Goal: Task Accomplishment & Management: Use online tool/utility

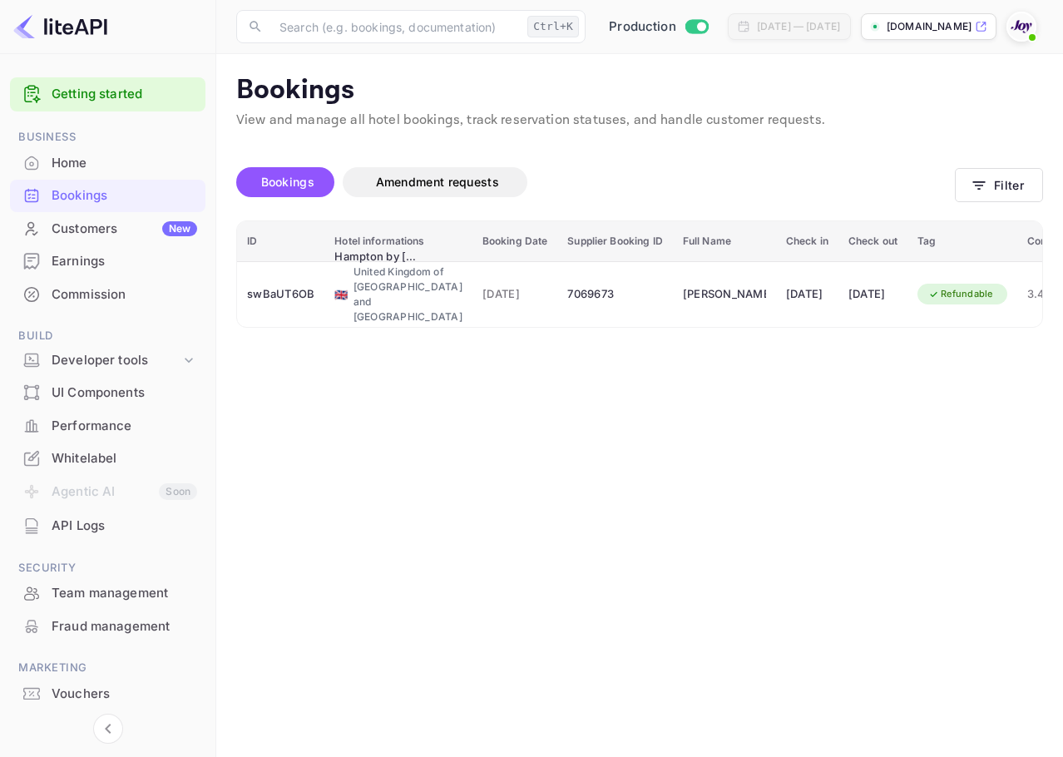
click at [1035, 36] on span at bounding box center [1032, 37] width 7 height 7
click at [947, 161] on div "Logout" at bounding box center [940, 172] width 191 height 40
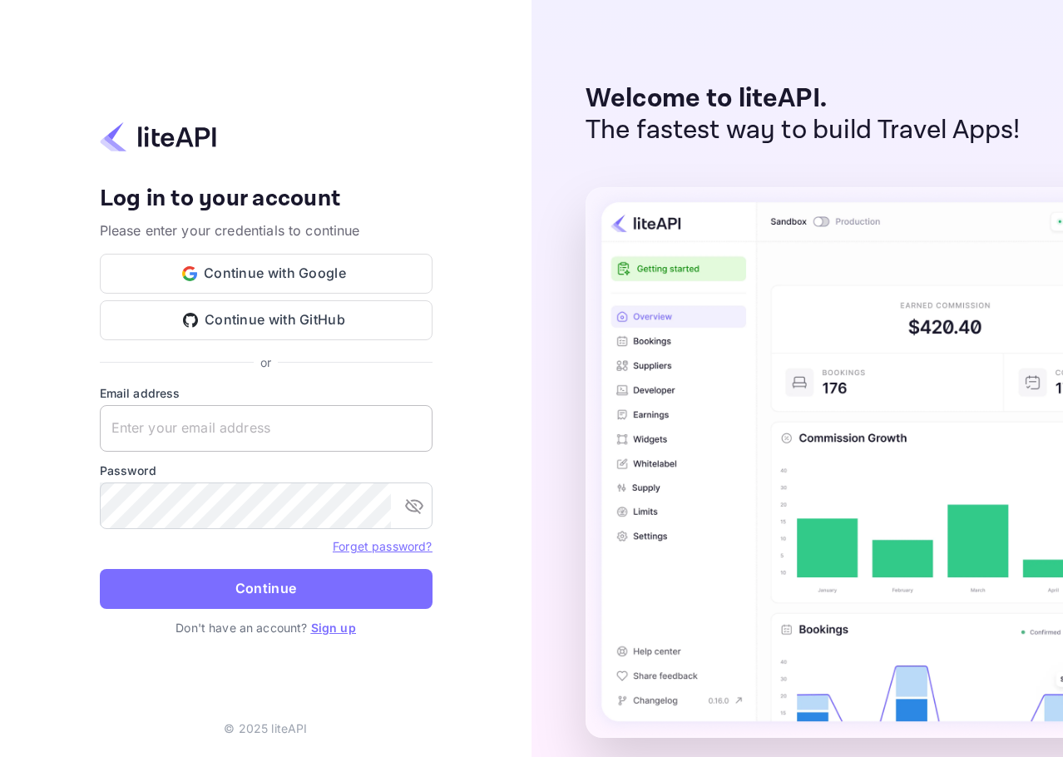
click at [359, 441] on input "text" at bounding box center [266, 428] width 333 height 47
paste input "services@withjoy.com"
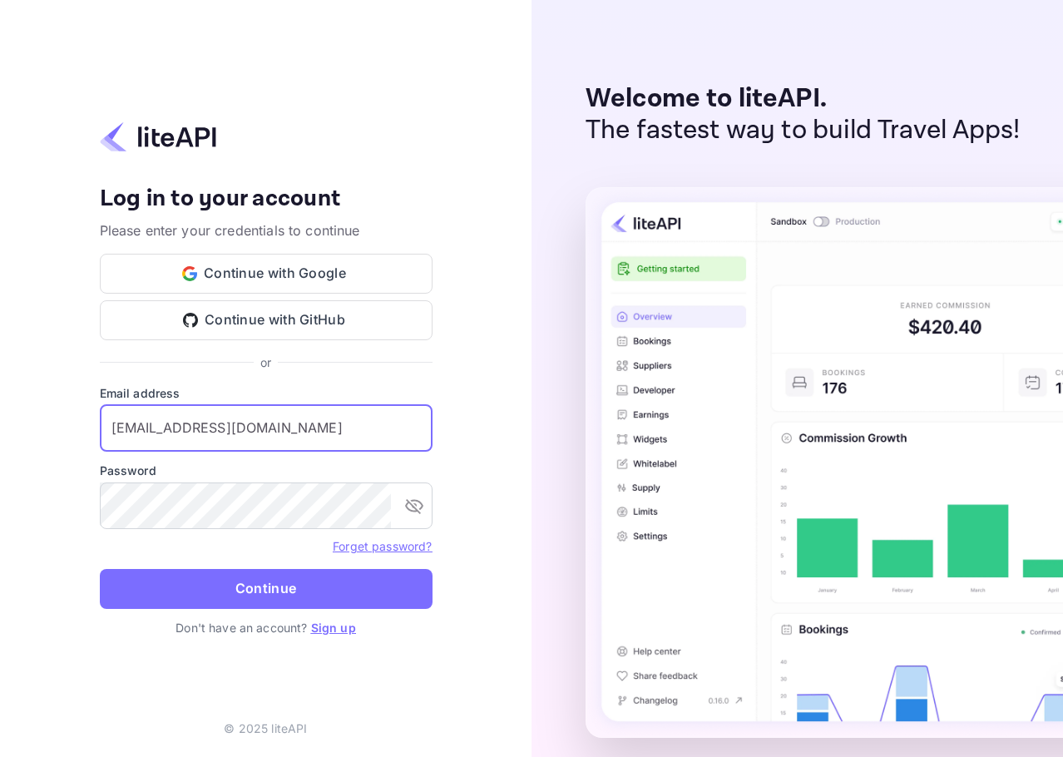
type input "services@withjoy.com"
click at [408, 489] on button "toggle password visibility" at bounding box center [414, 505] width 33 height 33
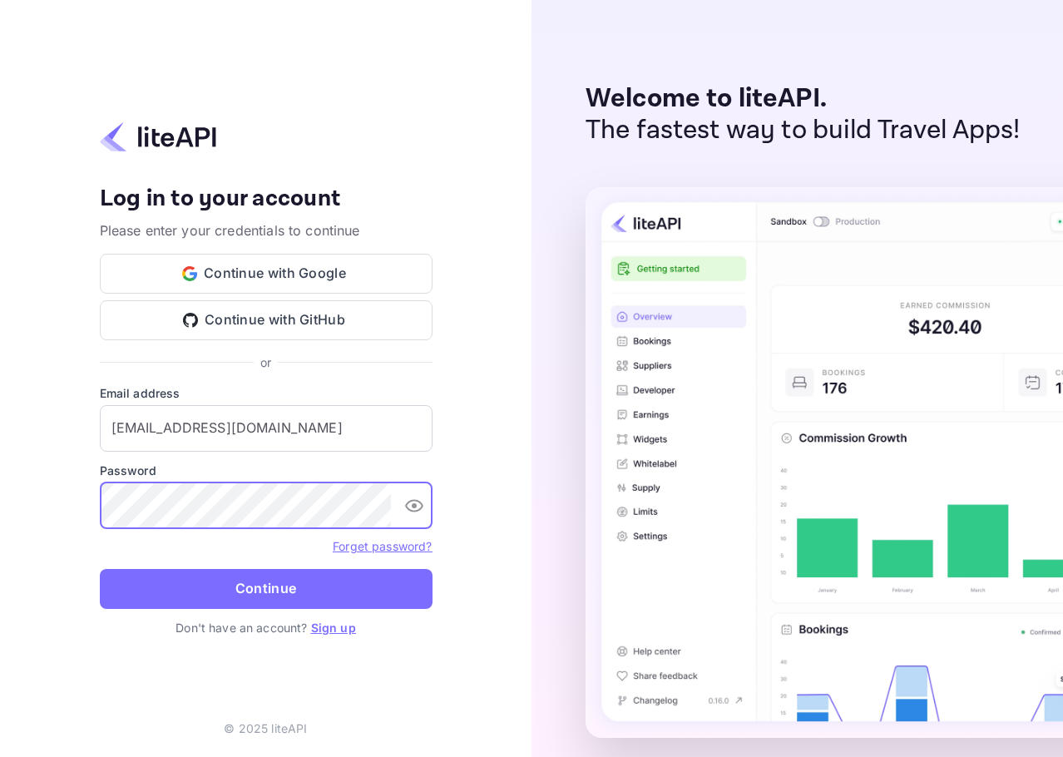
click at [369, 586] on button "Continue" at bounding box center [266, 589] width 333 height 40
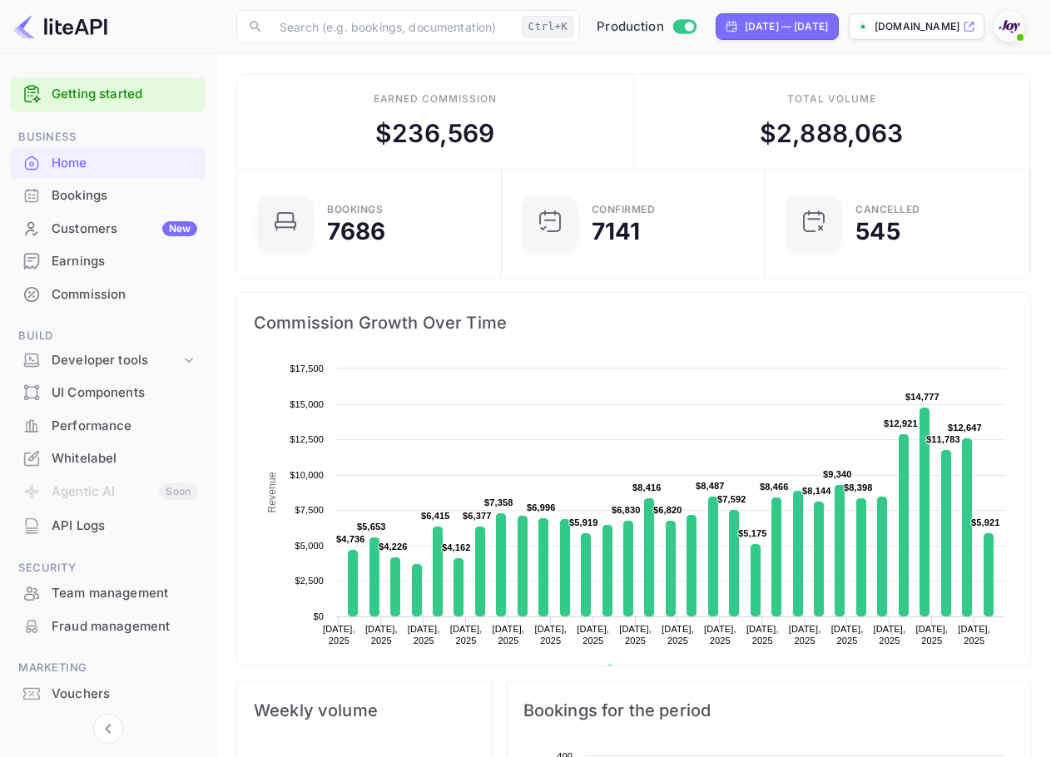
click at [118, 198] on div "Bookings" at bounding box center [125, 195] width 146 height 19
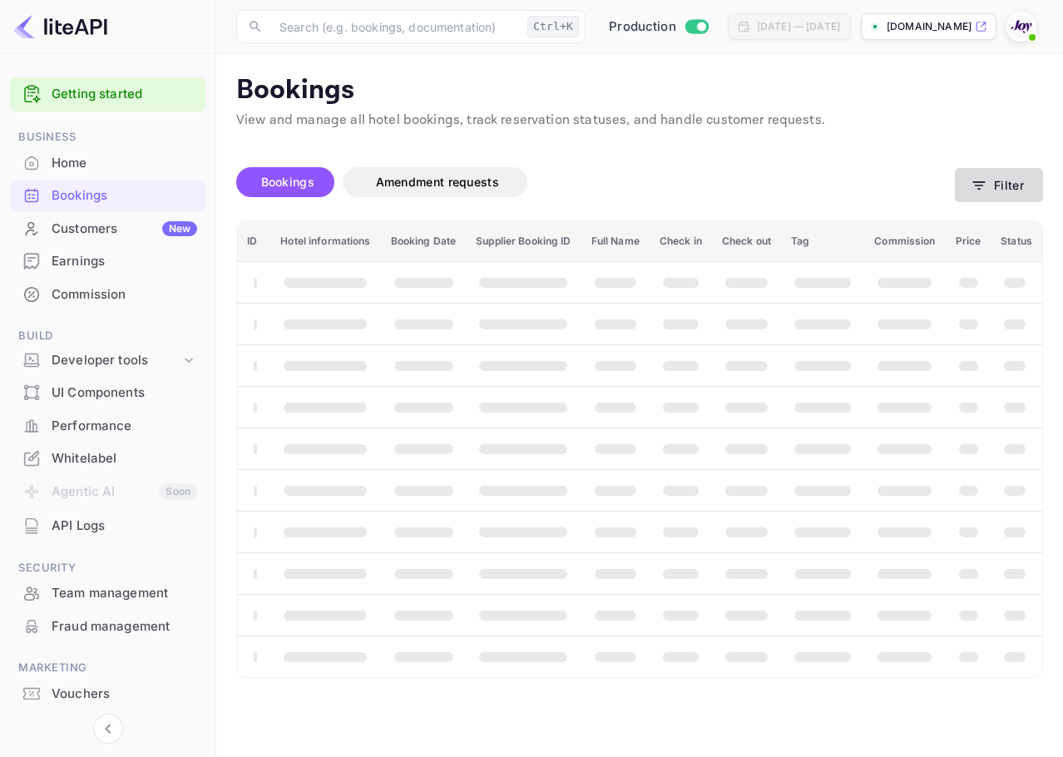
click at [986, 179] on icon "button" at bounding box center [979, 185] width 17 height 17
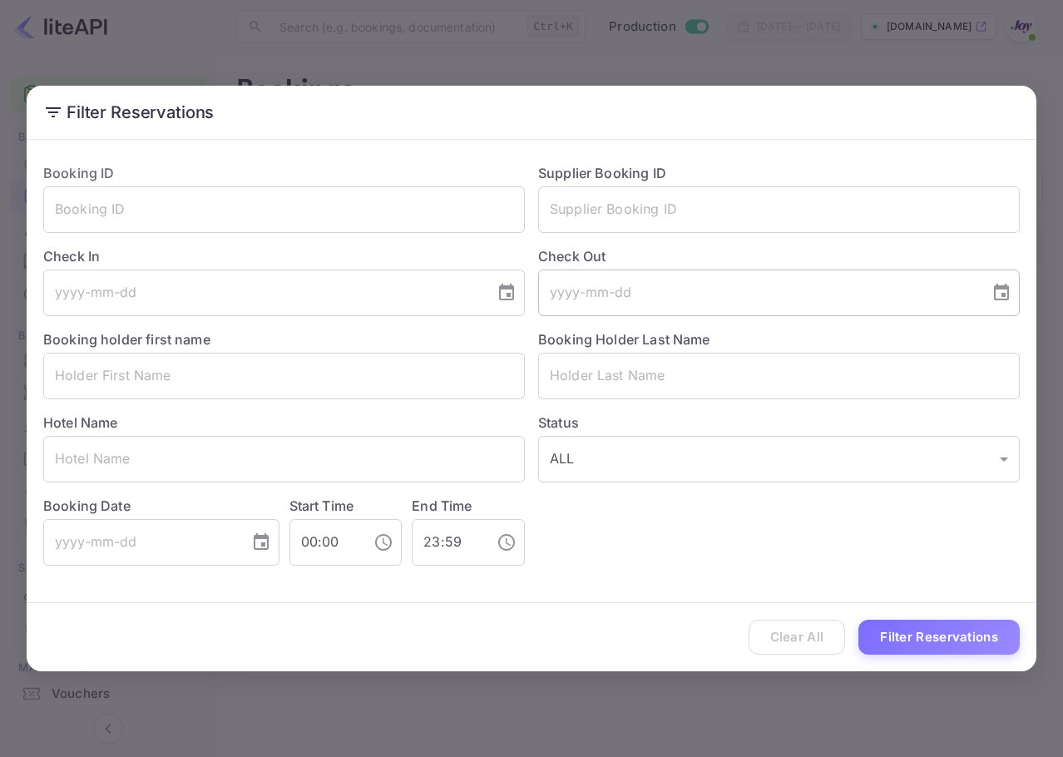
click at [720, 298] on input "tel" at bounding box center [758, 293] width 440 height 47
click at [699, 393] on input "text" at bounding box center [779, 376] width 482 height 47
paste input "Rodrigues"
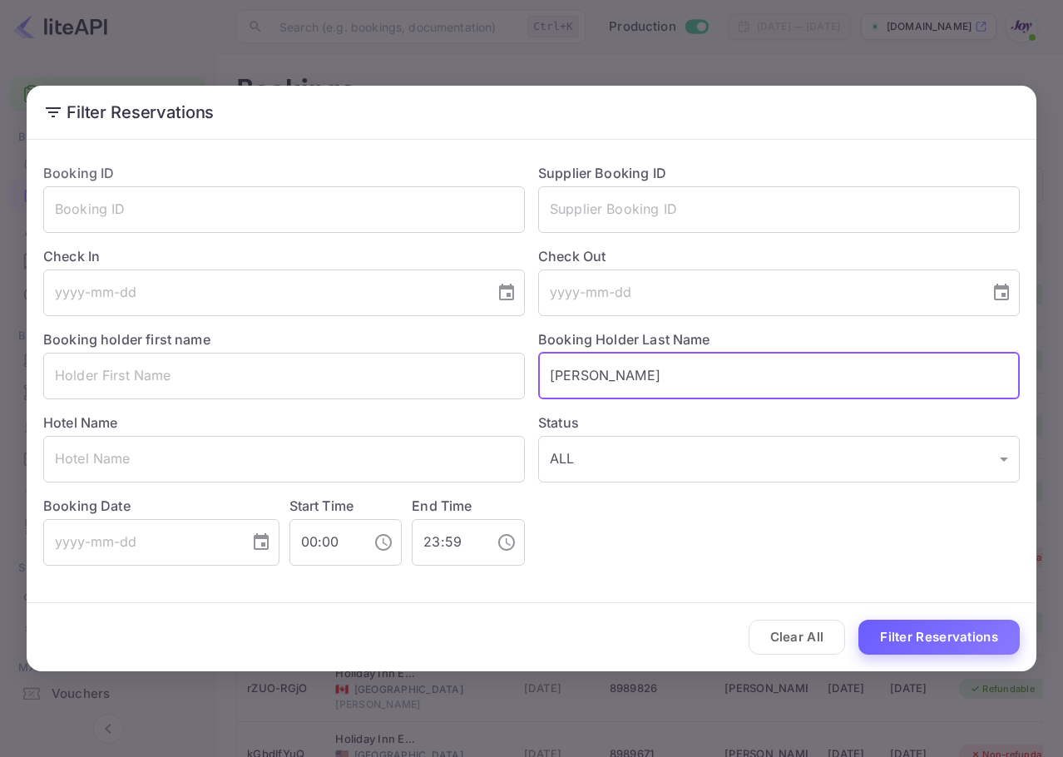
type input "Rodrigues"
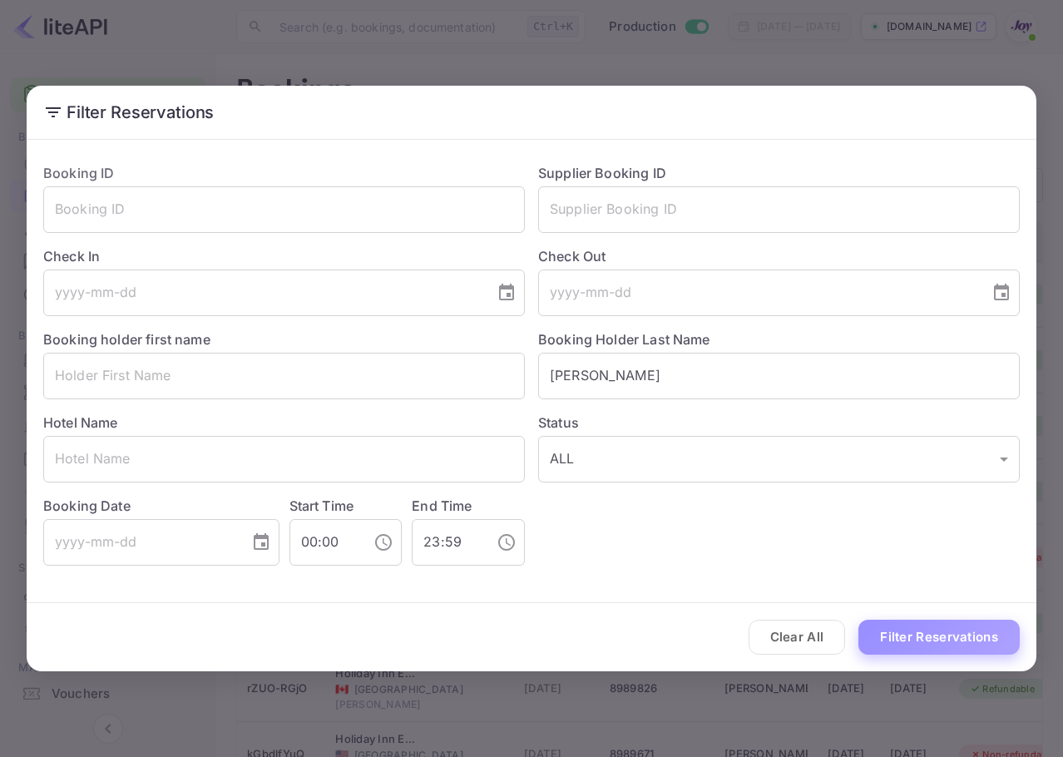
click at [937, 626] on button "Filter Reservations" at bounding box center [938, 638] width 161 height 36
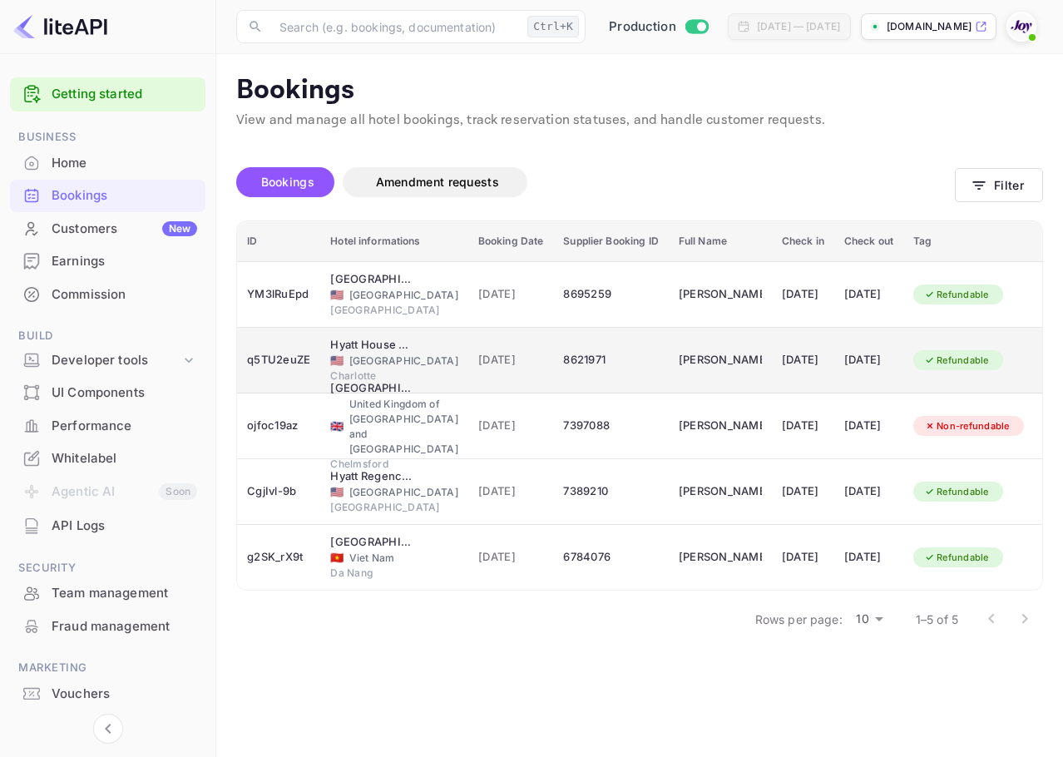
click at [798, 361] on div "12 Sep 2025" at bounding box center [803, 360] width 42 height 27
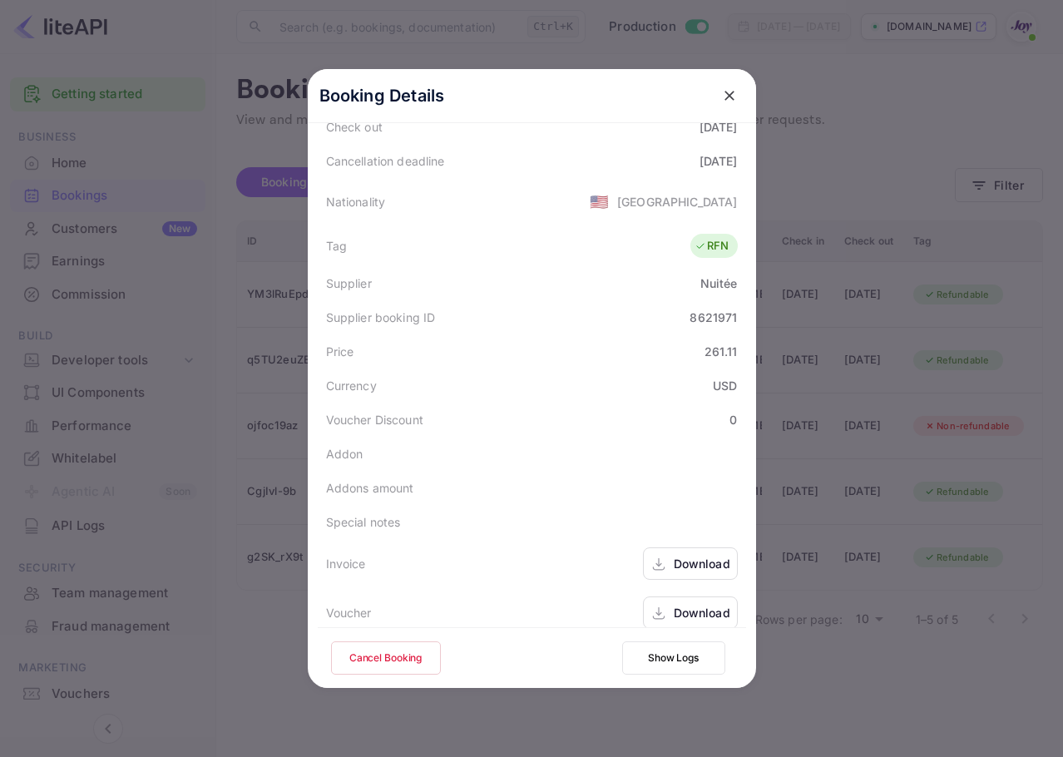
scroll to position [369, 0]
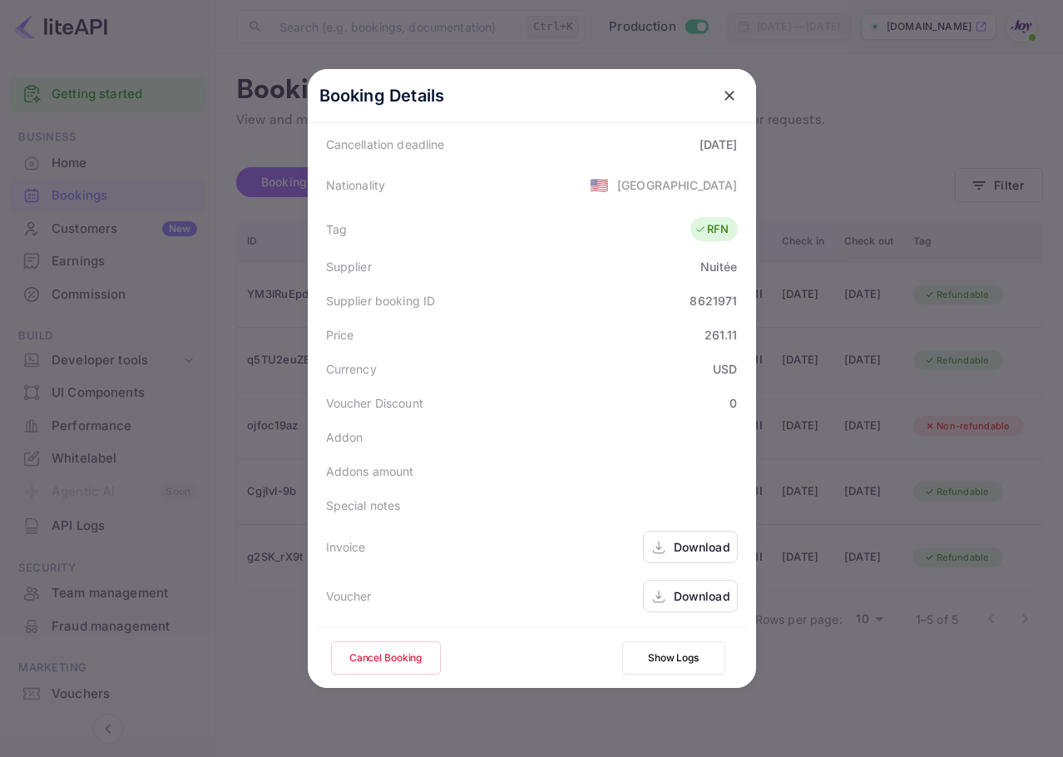
click at [680, 557] on div "Download" at bounding box center [690, 547] width 95 height 32
click at [695, 556] on div "Download" at bounding box center [702, 546] width 57 height 17
click at [676, 605] on div "Download" at bounding box center [702, 595] width 57 height 17
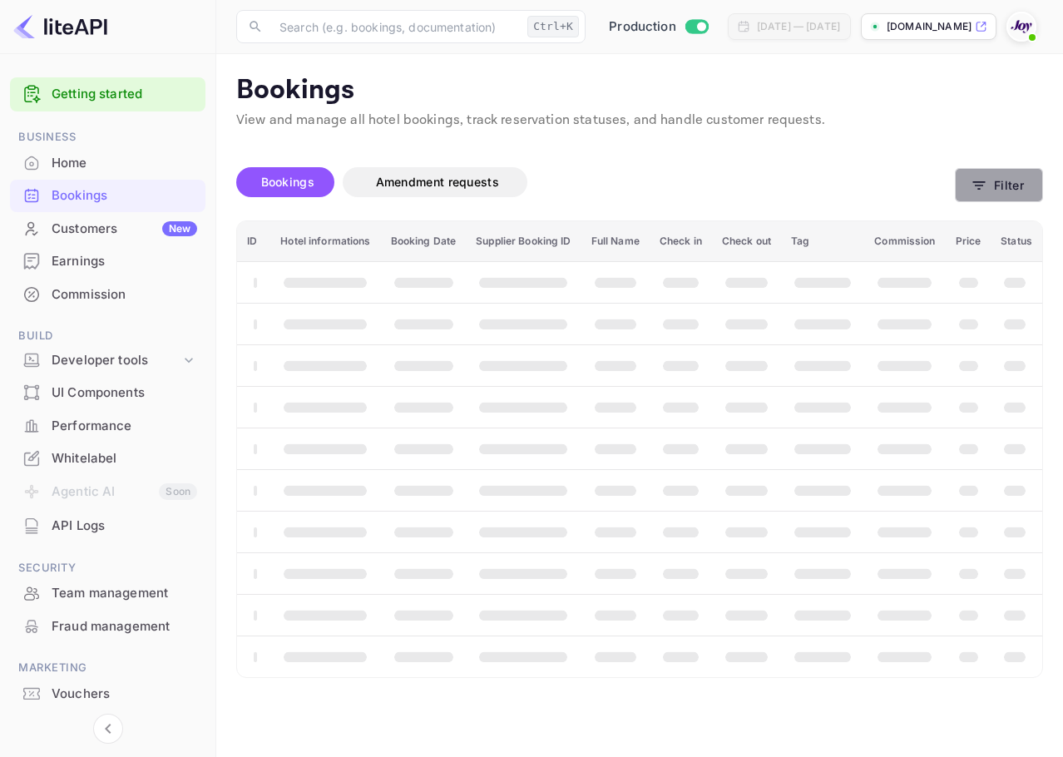
click at [982, 171] on button "Filter" at bounding box center [999, 185] width 88 height 34
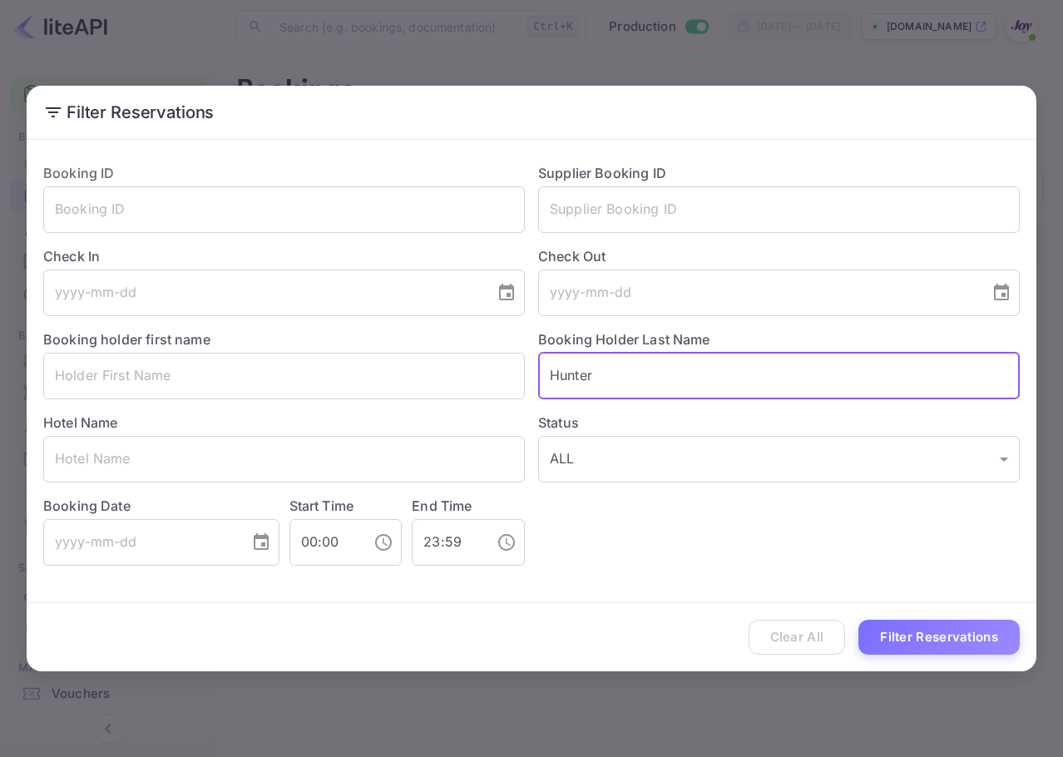
type input "Hunter"
click at [928, 659] on div "Clear All Filter Reservations" at bounding box center [532, 637] width 1010 height 69
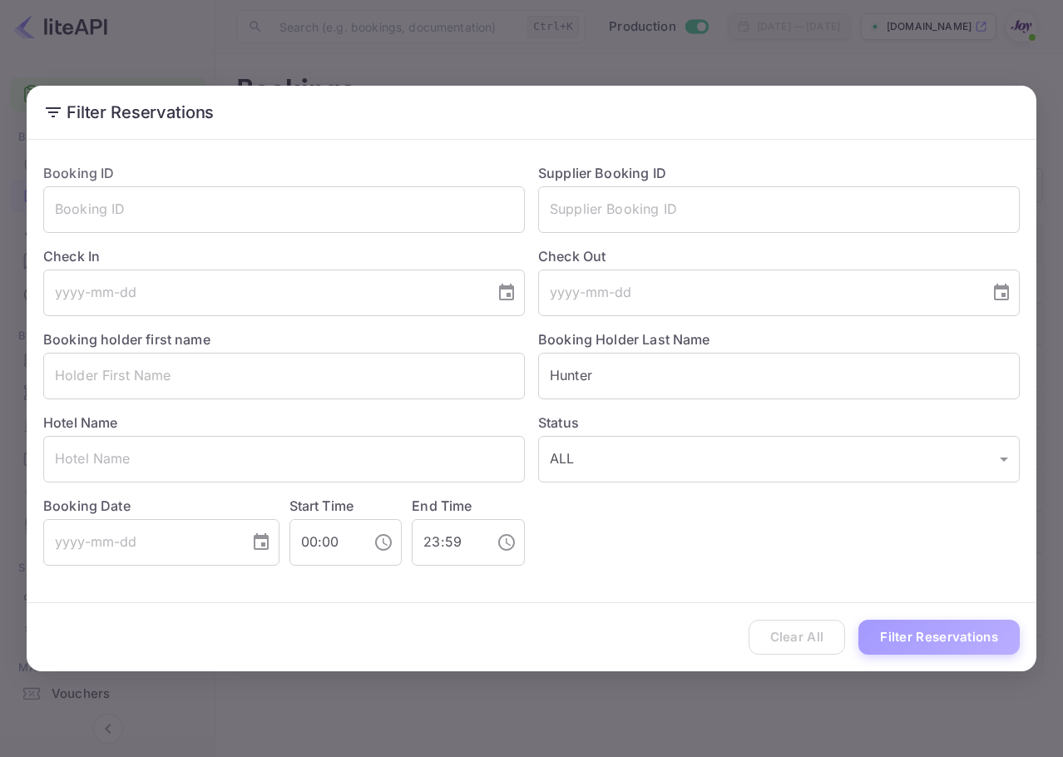
drag, startPoint x: 926, startPoint y: 643, endPoint x: 917, endPoint y: 637, distance: 10.8
click at [925, 643] on button "Filter Reservations" at bounding box center [938, 638] width 161 height 36
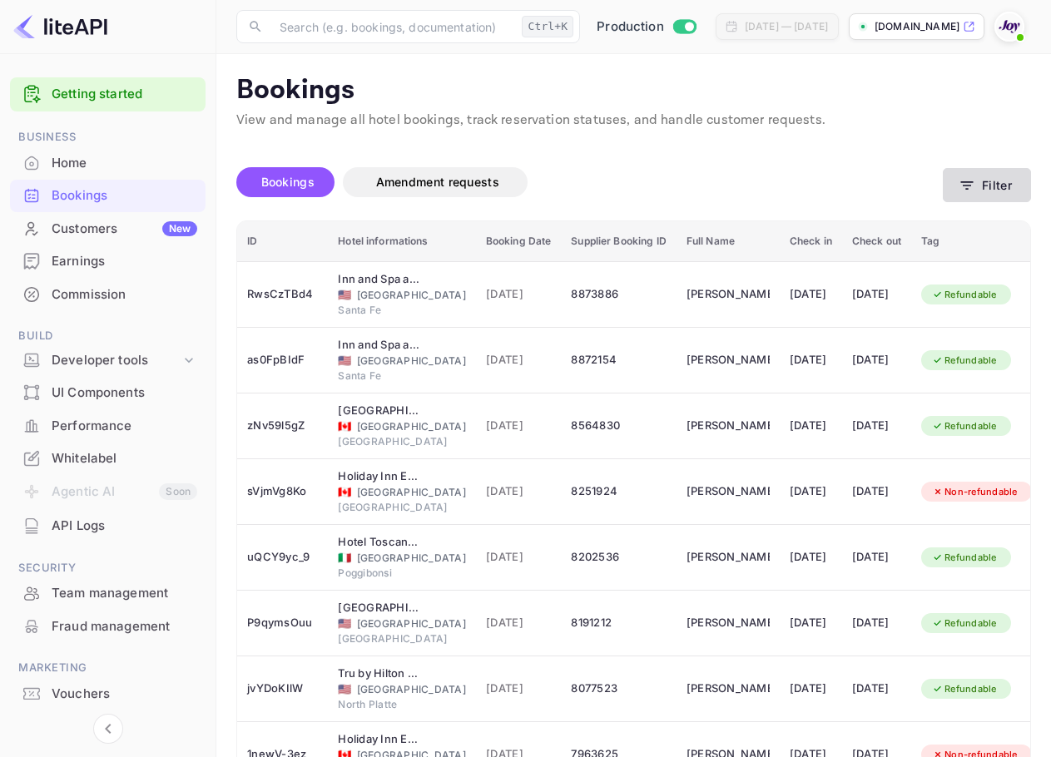
click at [982, 194] on button "Filter" at bounding box center [986, 185] width 88 height 34
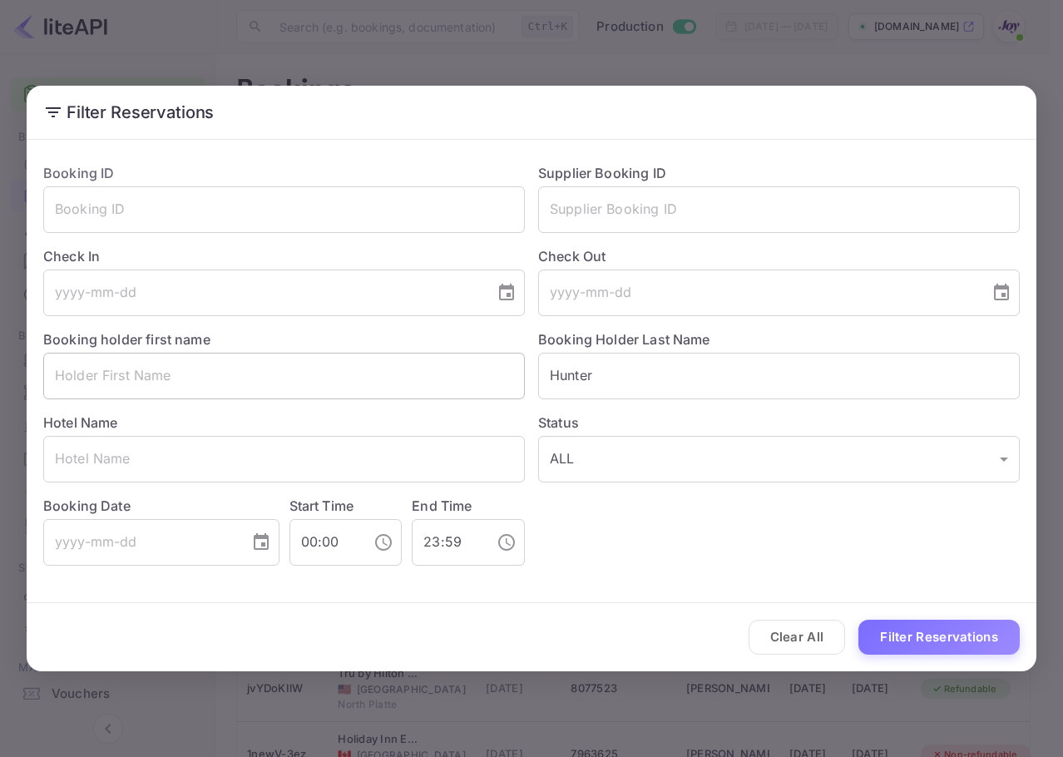
click at [383, 375] on input "text" at bounding box center [284, 376] width 482 height 47
paste input "Heid"
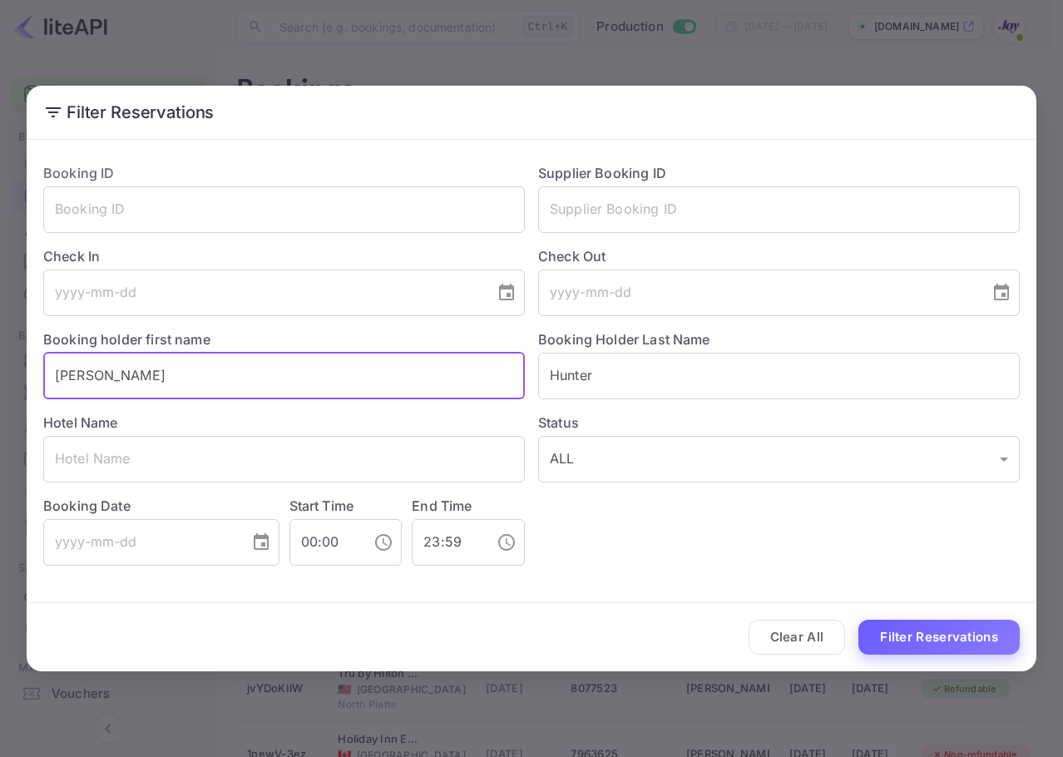
type input "Heid"
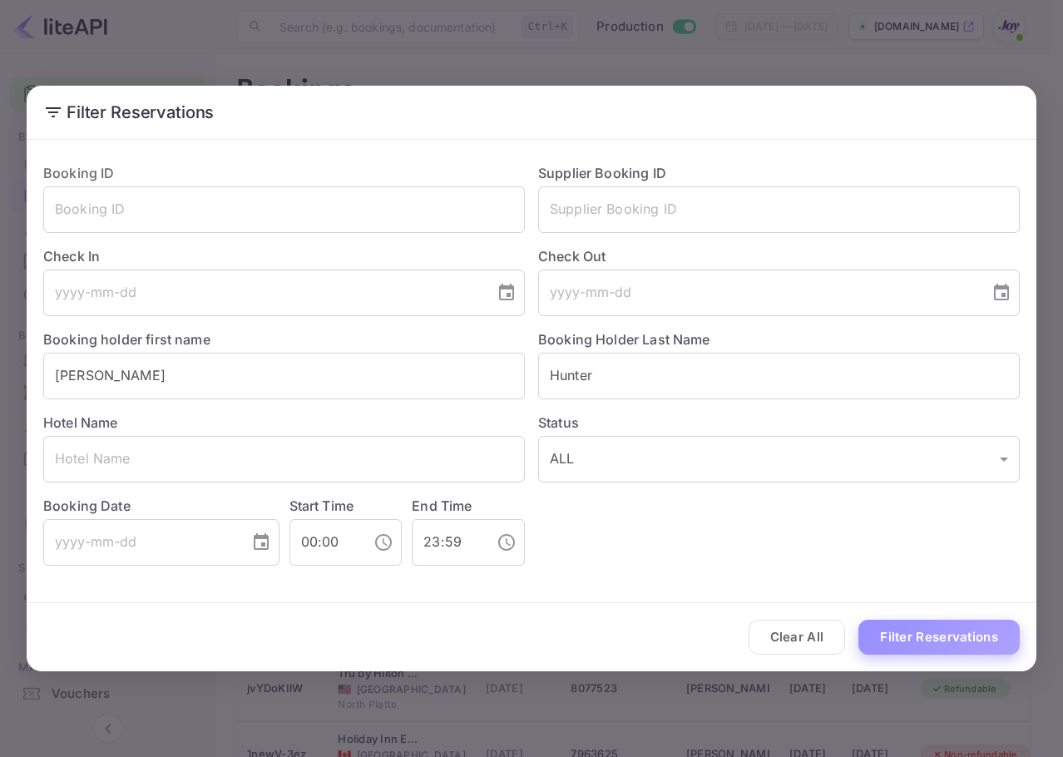
click at [938, 636] on button "Filter Reservations" at bounding box center [938, 638] width 161 height 36
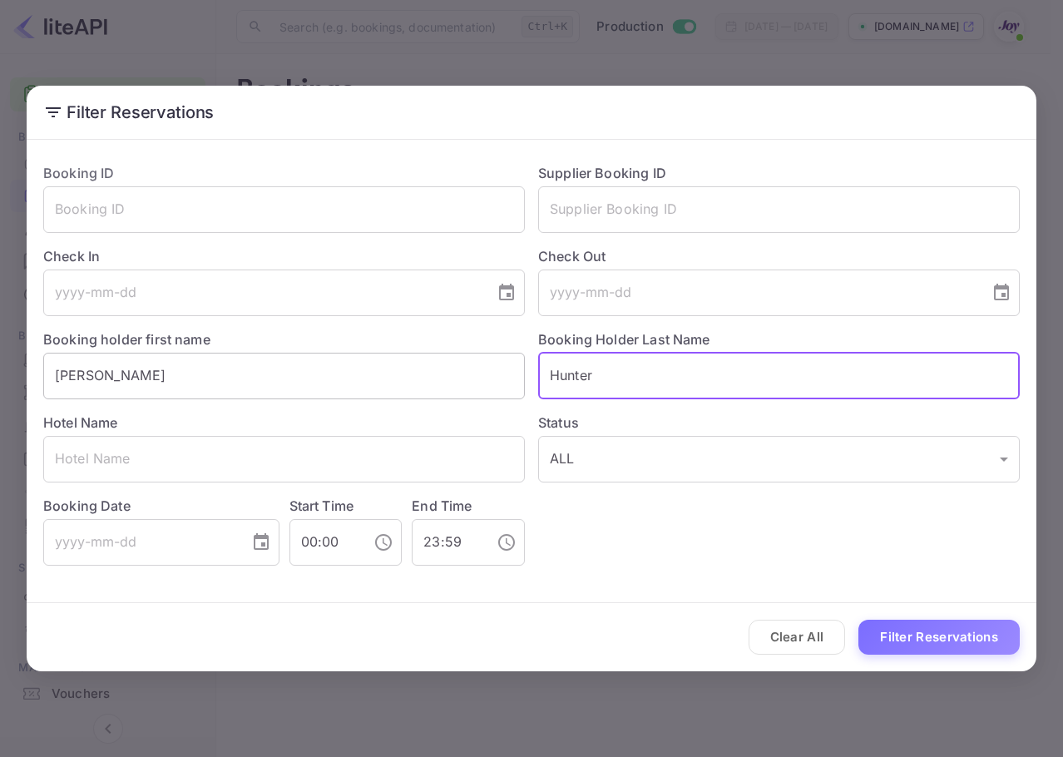
drag, startPoint x: 697, startPoint y: 384, endPoint x: 454, endPoint y: 382, distance: 242.9
click at [454, 382] on div "Booking ID ​ Supplier Booking ID ​ Check In ​ Check Out ​ Booking holder first …" at bounding box center [525, 358] width 990 height 416
paste input "Paulsen"
type input "Paulsen"
drag, startPoint x: 111, startPoint y: 361, endPoint x: -1, endPoint y: 348, distance: 113.1
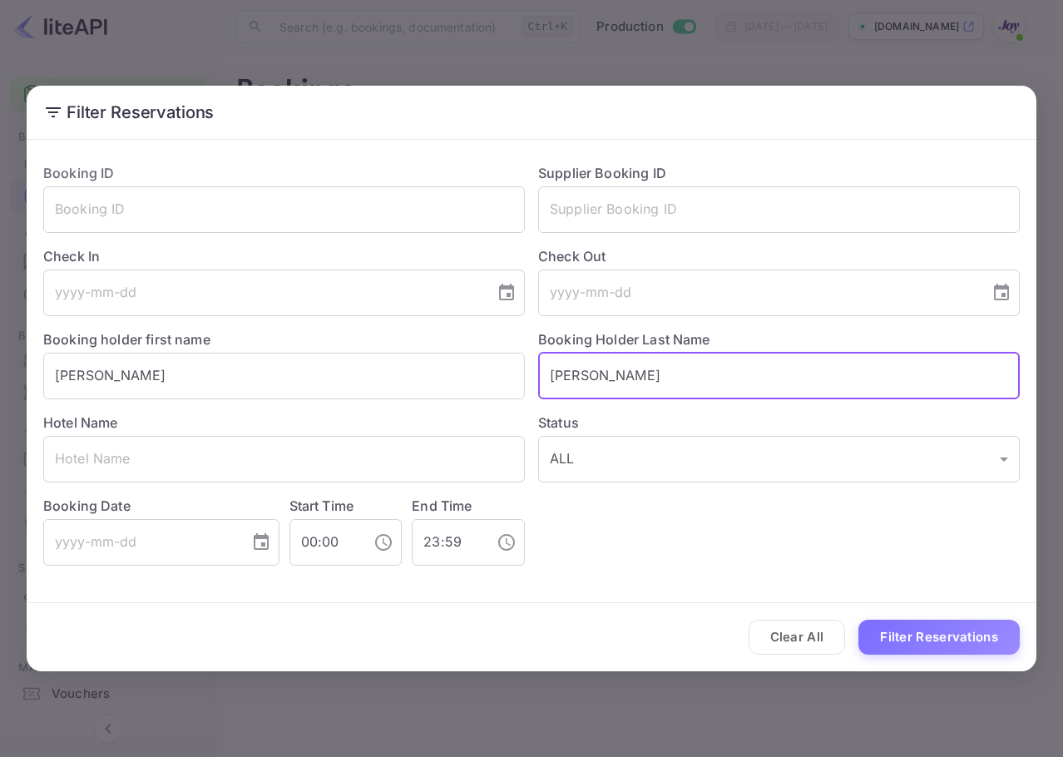
click at [0, 348] on html "Getting started Business Home Bookings Customers New Earnings Commission Build …" at bounding box center [531, 378] width 1063 height 757
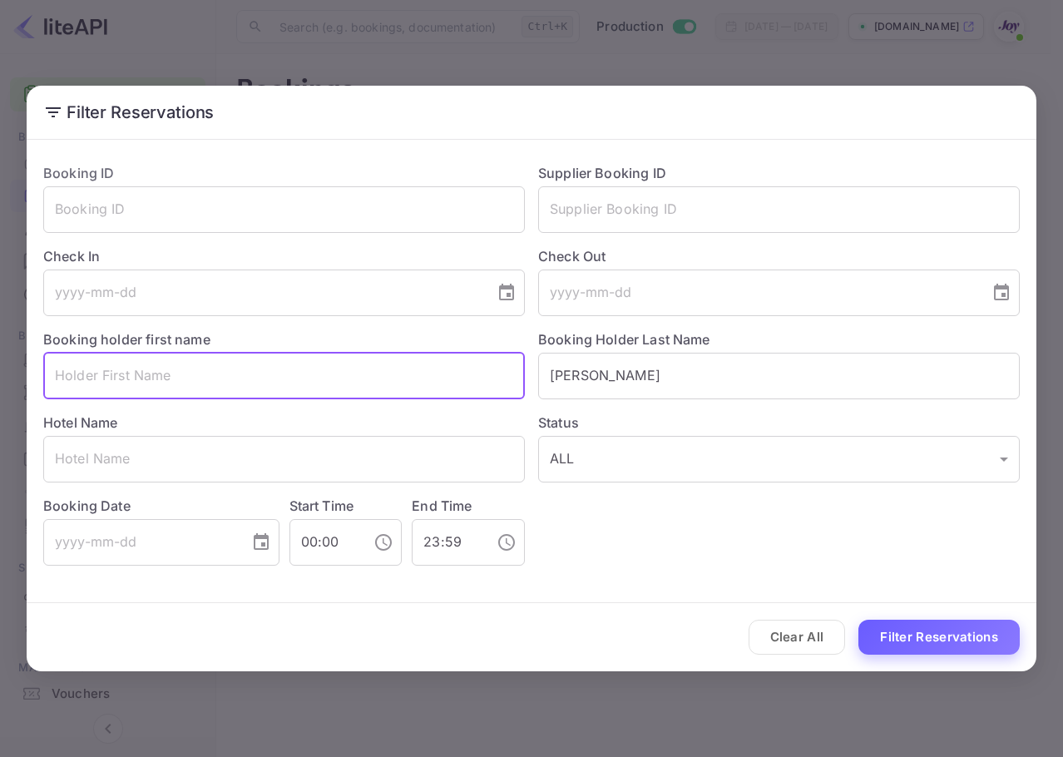
click at [1015, 646] on button "Filter Reservations" at bounding box center [938, 638] width 161 height 36
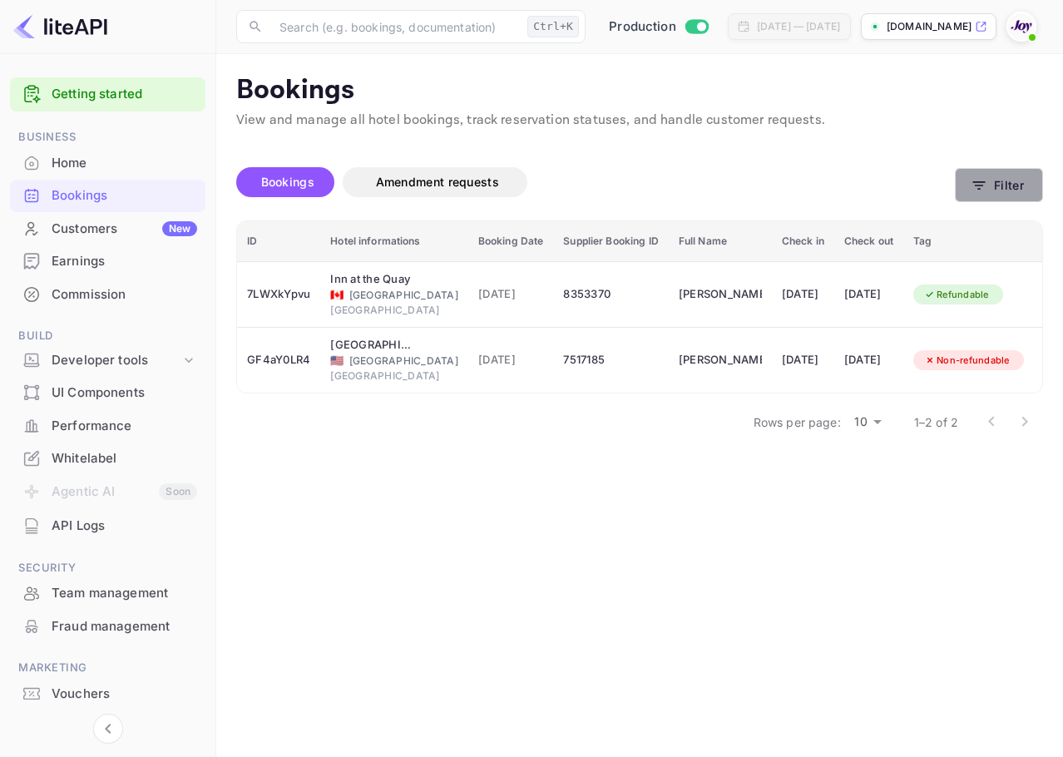
click at [1001, 195] on button "Filter" at bounding box center [999, 185] width 88 height 34
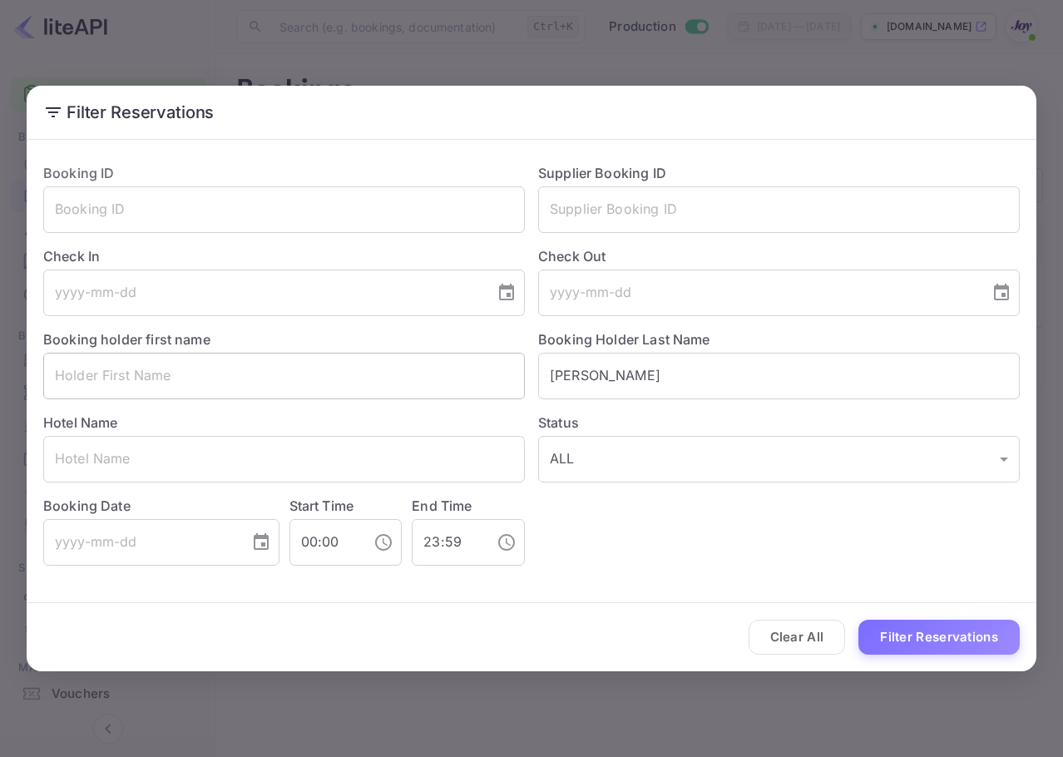
click at [225, 380] on input "text" at bounding box center [284, 376] width 482 height 47
paste input "Sabrina"
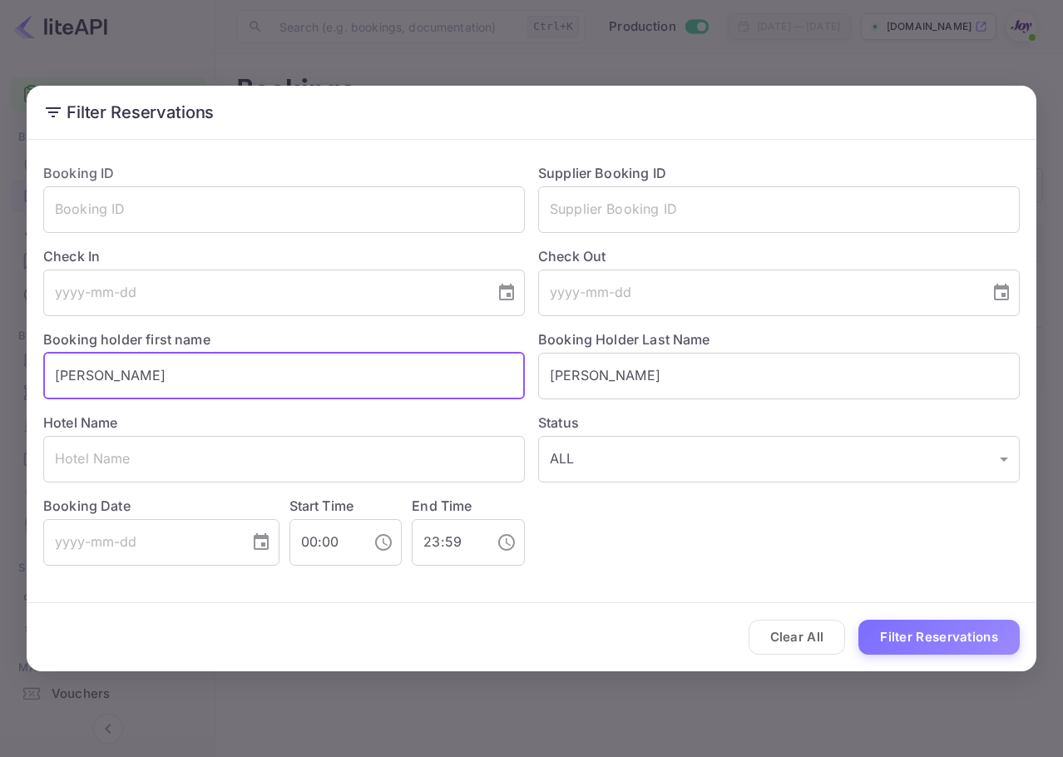
type input "Sabrina"
click at [894, 625] on div "Clear All Filter Reservations" at bounding box center [532, 637] width 1010 height 69
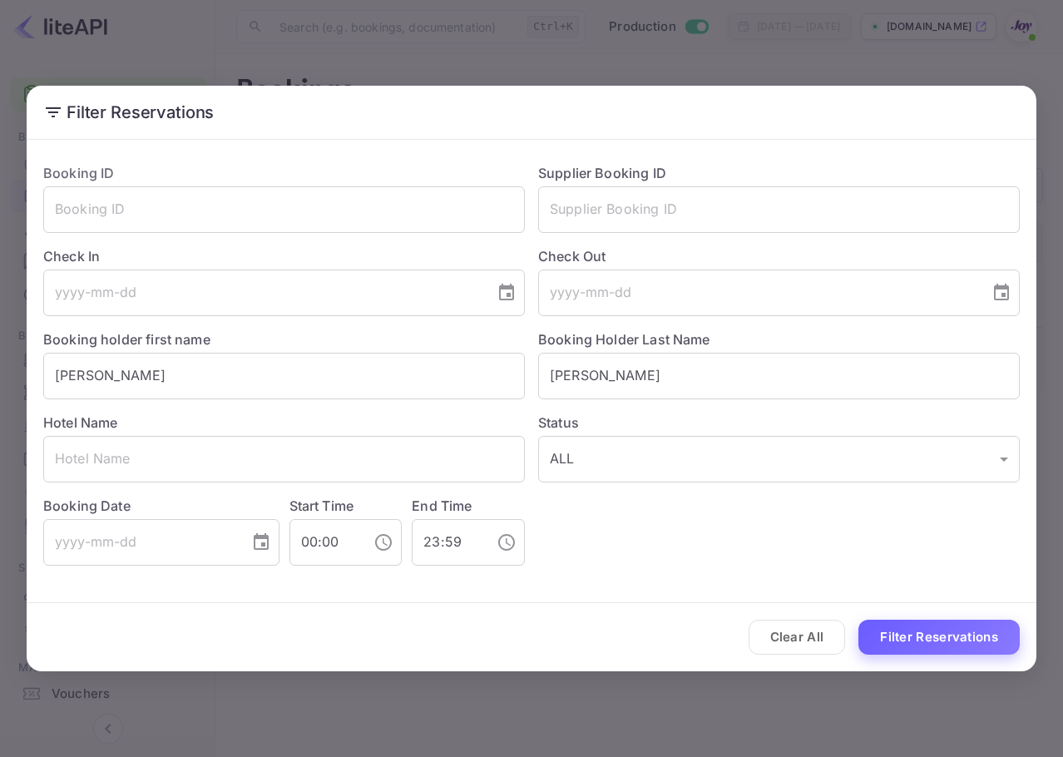
click at [891, 647] on button "Filter Reservations" at bounding box center [938, 638] width 161 height 36
click at [801, 645] on button "Clear All" at bounding box center [797, 638] width 97 height 36
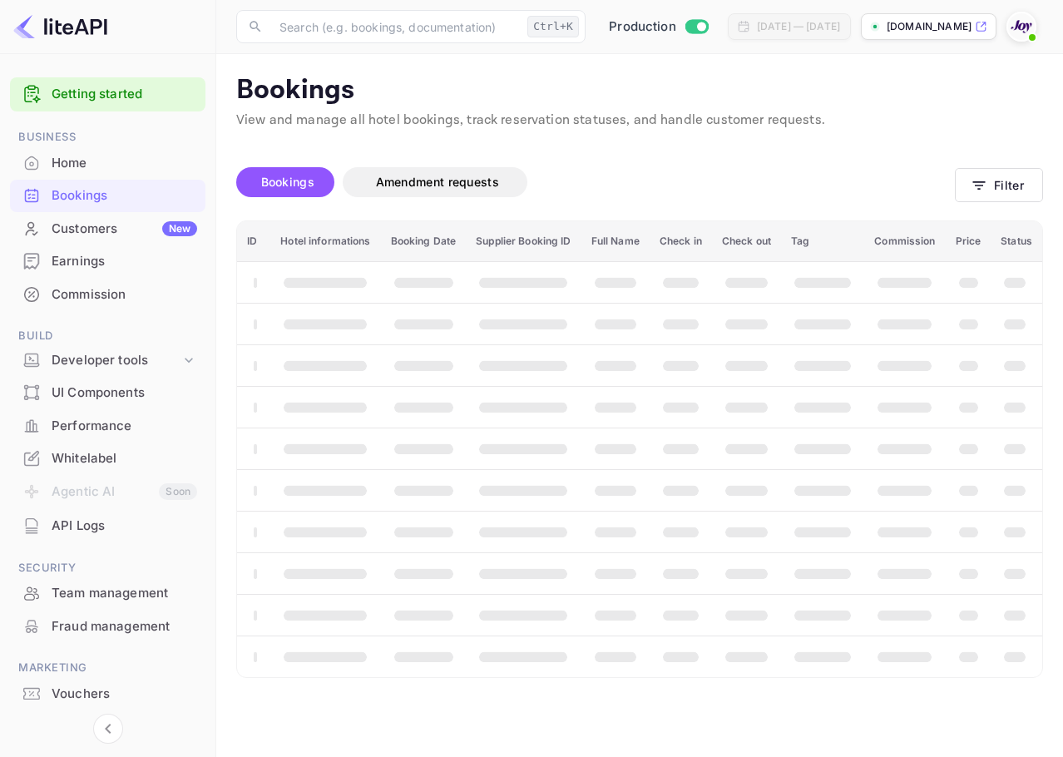
click at [984, 167] on div "Bookings Amendment requests Filter" at bounding box center [639, 186] width 807 height 70
click at [1014, 182] on button "Filter" at bounding box center [999, 185] width 88 height 34
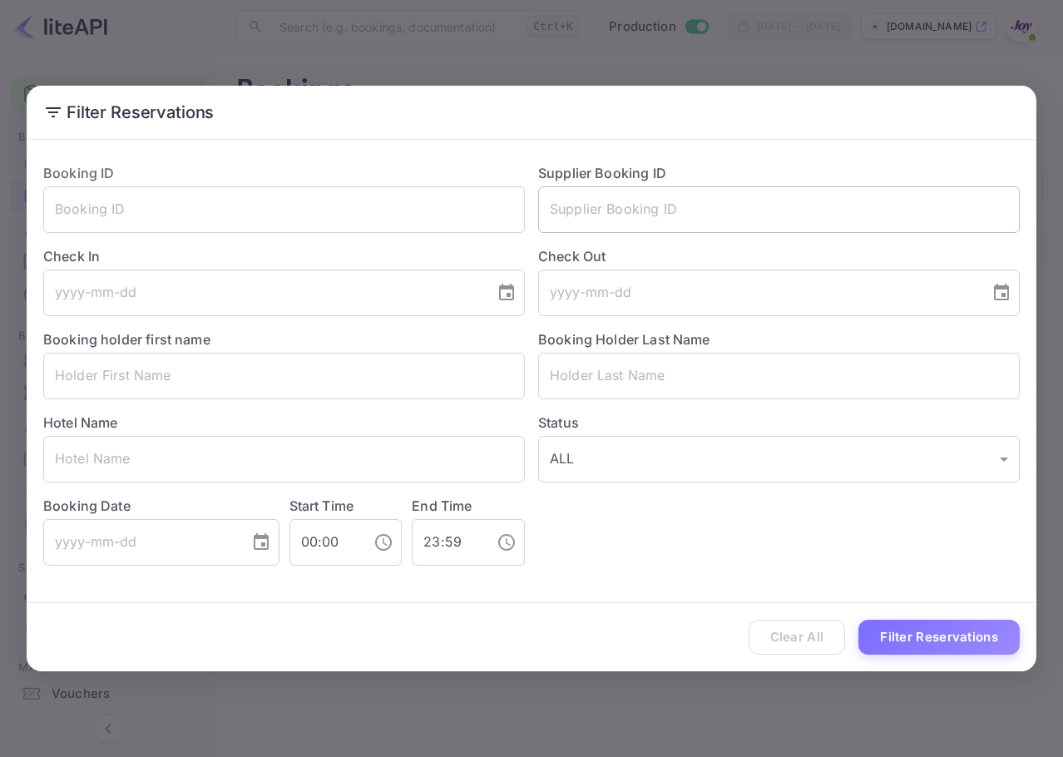
click at [715, 189] on input "text" at bounding box center [779, 209] width 482 height 47
click at [720, 209] on input "text" at bounding box center [779, 209] width 482 height 47
paste input "8410890"
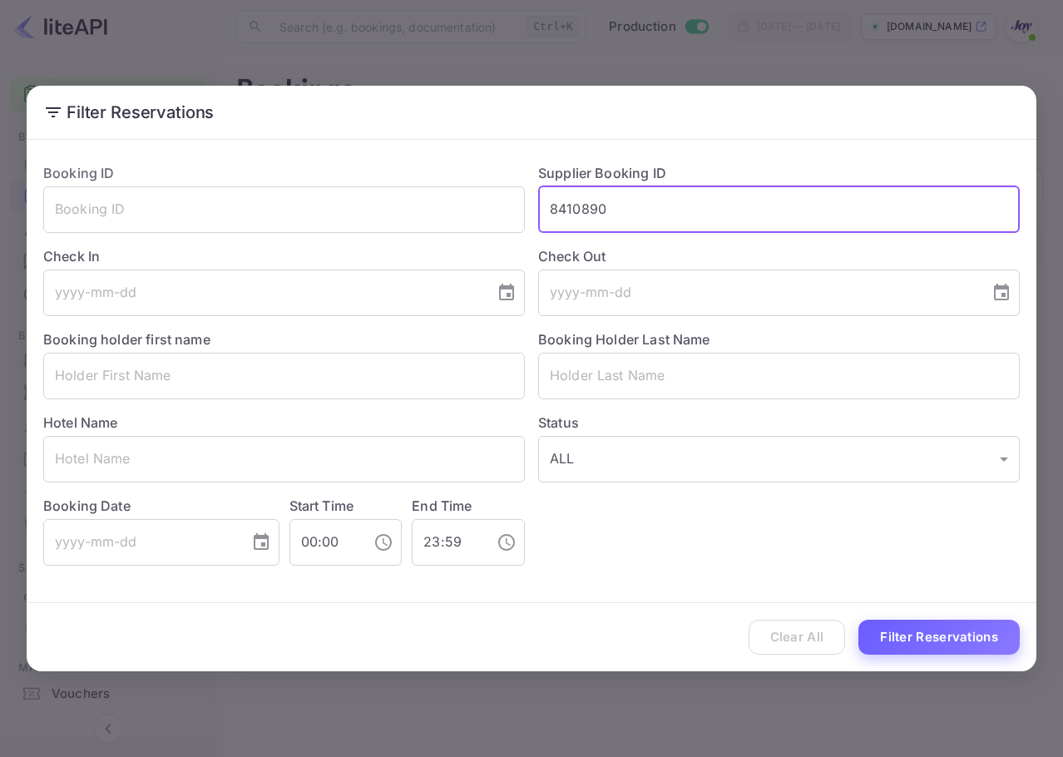
type input "8410890"
click at [926, 636] on button "Filter Reservations" at bounding box center [938, 638] width 161 height 36
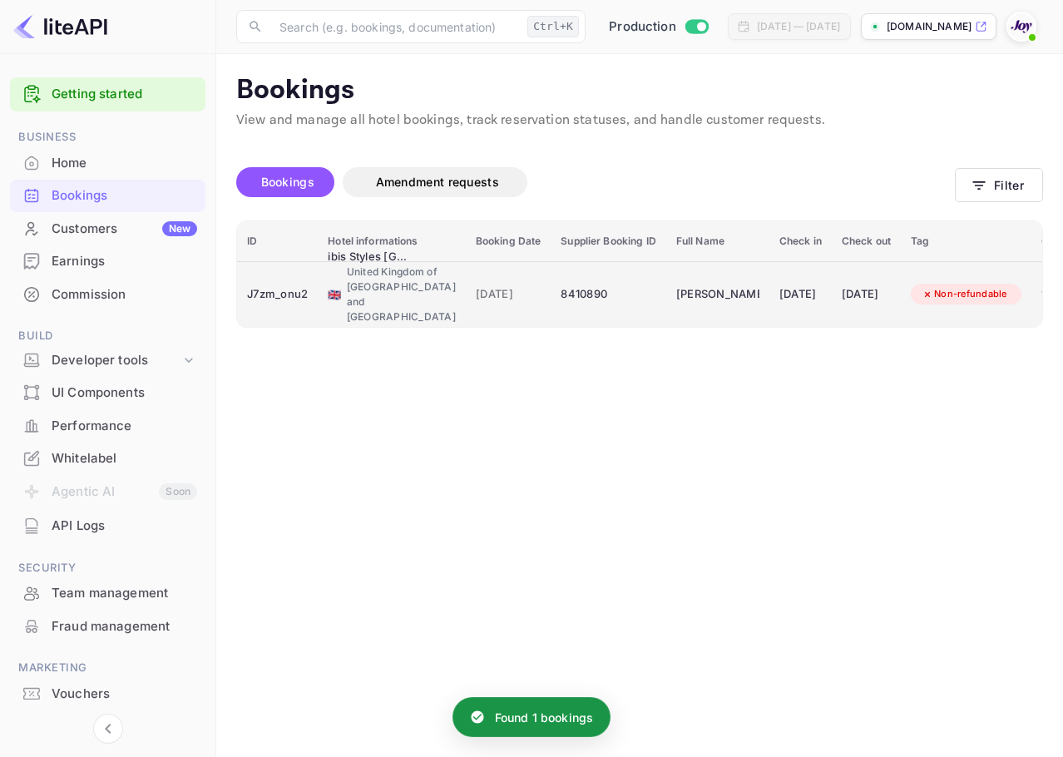
click at [466, 271] on td "19 Jul 2025" at bounding box center [509, 294] width 86 height 66
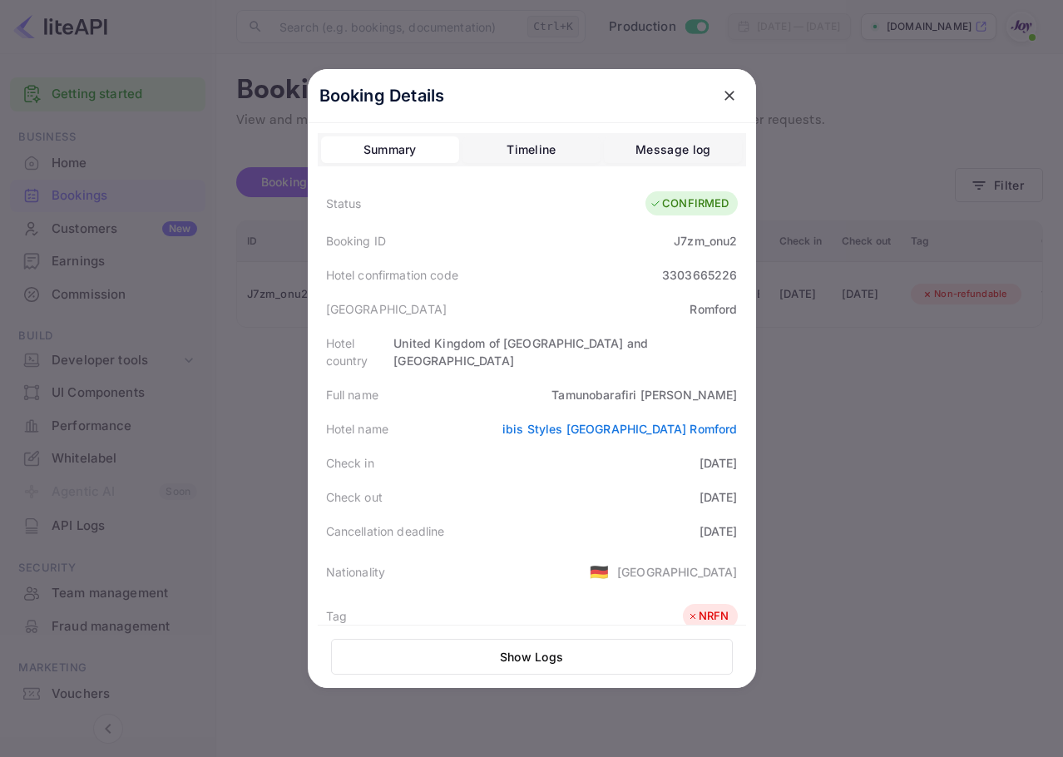
click at [723, 91] on icon "close" at bounding box center [729, 95] width 17 height 17
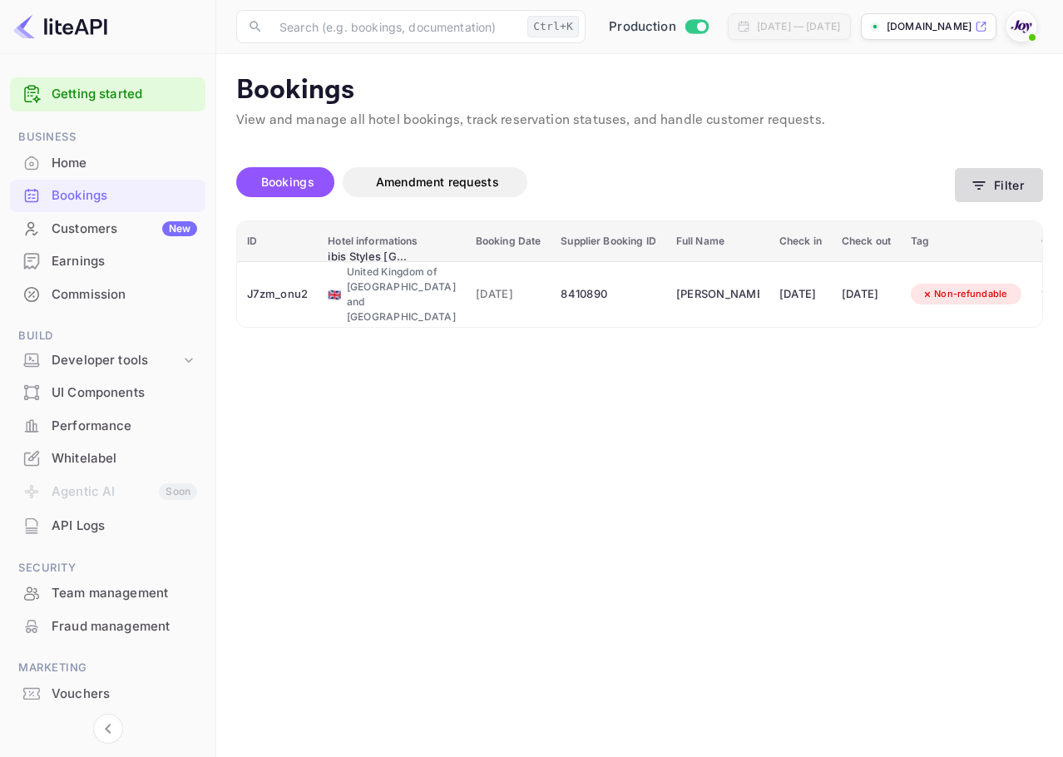
click at [999, 185] on button "Filter" at bounding box center [999, 185] width 88 height 34
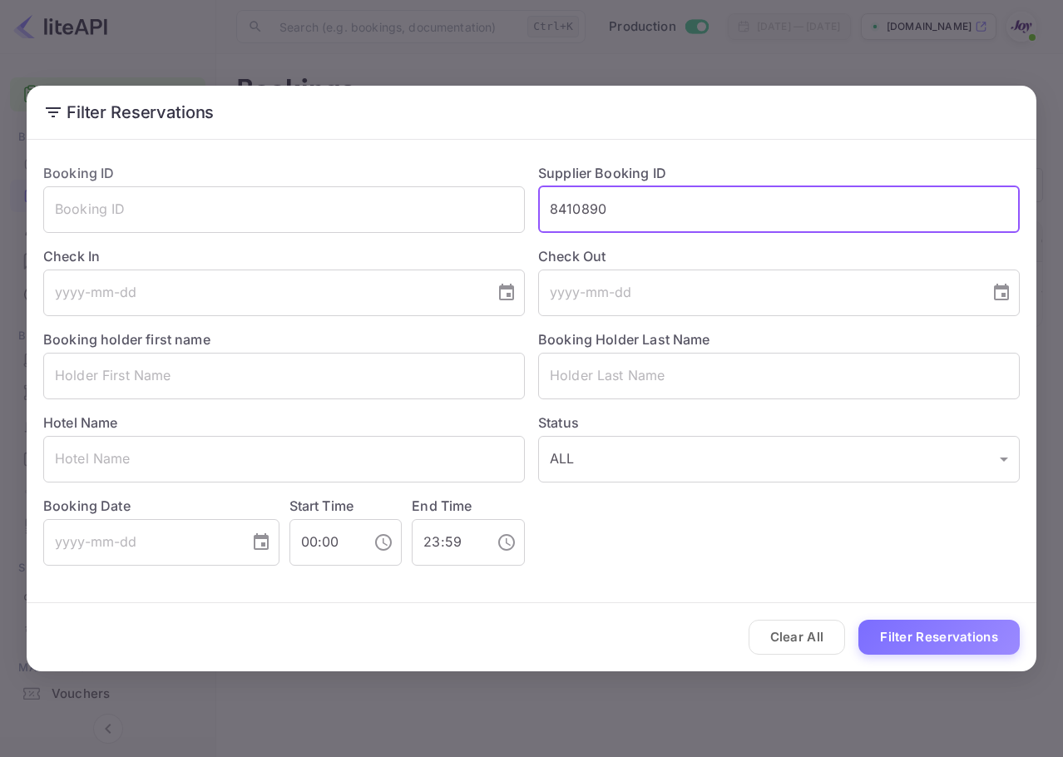
drag, startPoint x: 688, startPoint y: 218, endPoint x: 312, endPoint y: 146, distance: 382.7
click at [312, 146] on div "Booking ID ​ Supplier Booking ID 8410890 ​ Check In ​ Check Out ​ Booking holde…" at bounding box center [532, 364] width 1010 height 436
click at [952, 664] on div "Clear All Filter Reservations" at bounding box center [532, 637] width 1010 height 69
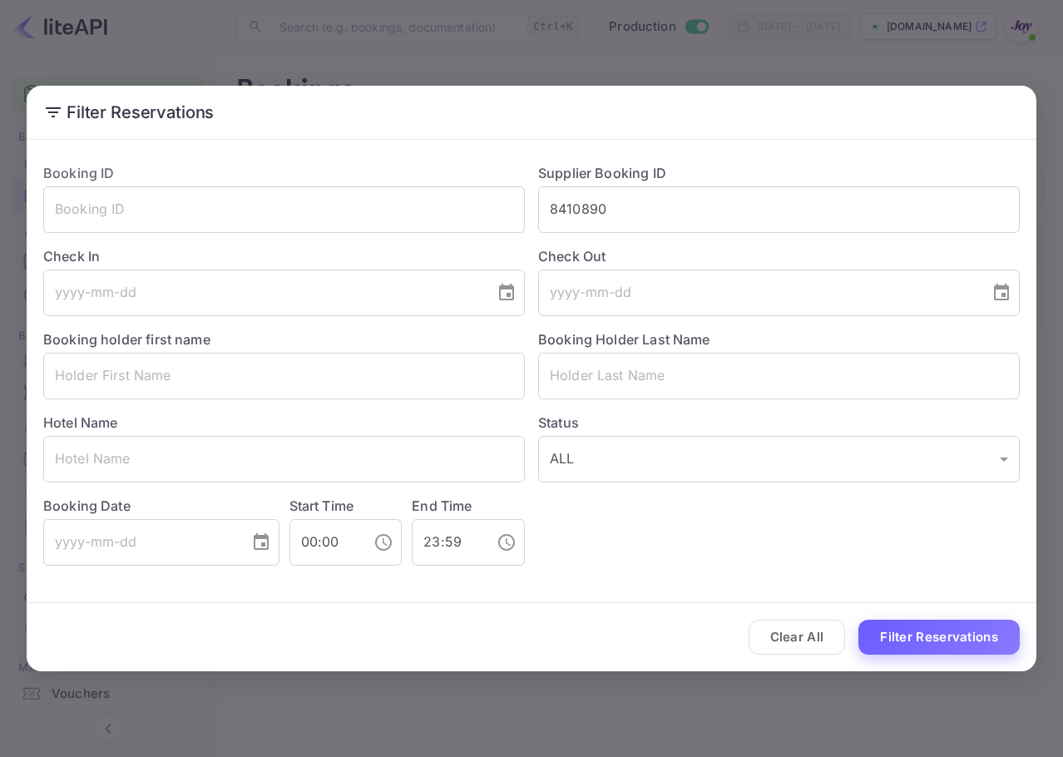
click at [962, 636] on button "Filter Reservations" at bounding box center [938, 638] width 161 height 36
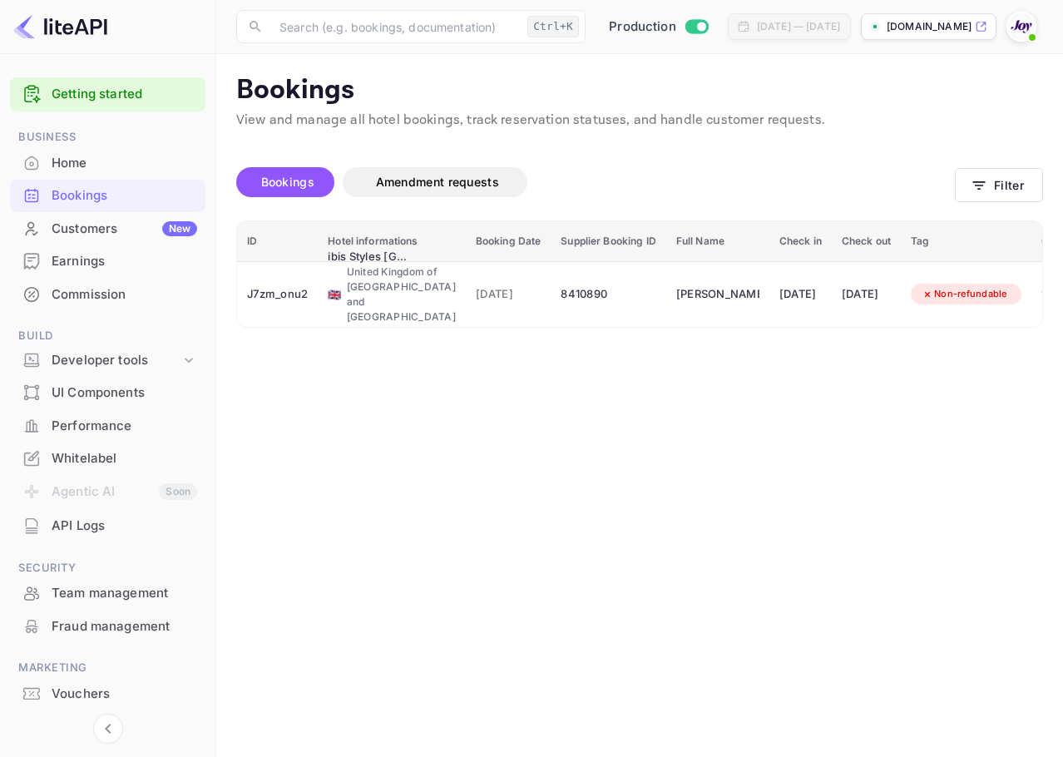
click at [1011, 166] on div "Bookings Amendment requests Filter" at bounding box center [639, 186] width 807 height 70
click at [978, 161] on div "Bookings Amendment requests Filter" at bounding box center [639, 186] width 807 height 70
click at [988, 173] on button "Filter" at bounding box center [999, 185] width 88 height 34
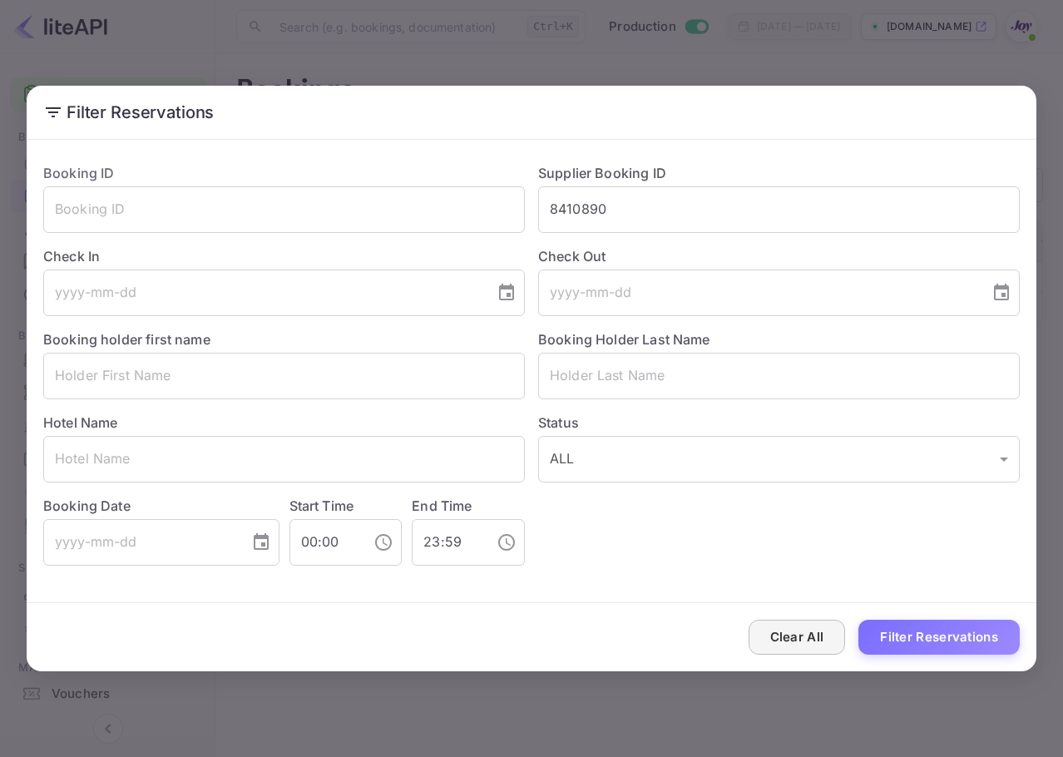
click at [827, 636] on button "Clear All" at bounding box center [797, 638] width 97 height 36
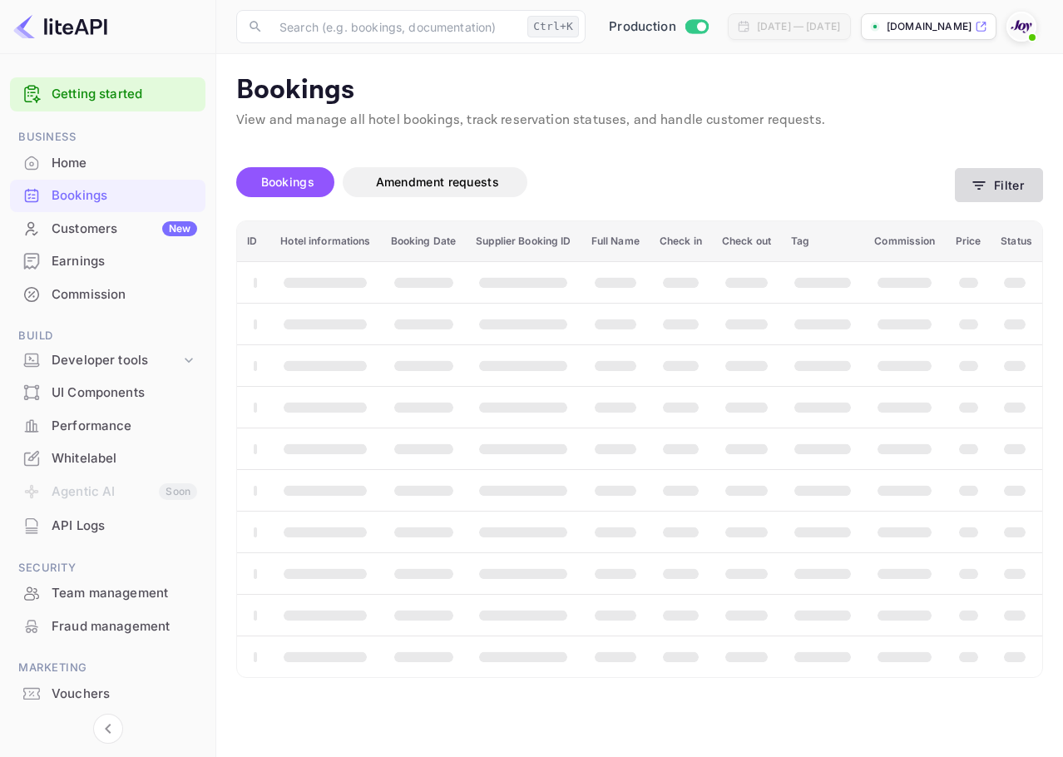
click at [992, 182] on button "Filter" at bounding box center [999, 185] width 88 height 34
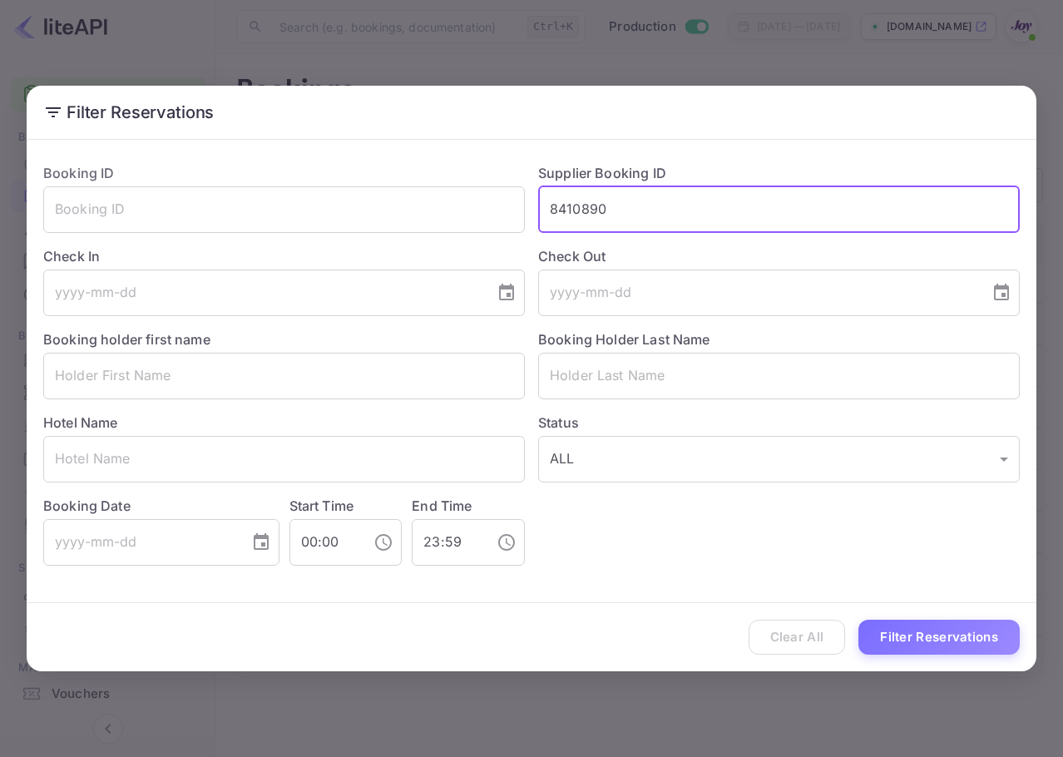
drag, startPoint x: 616, startPoint y: 197, endPoint x: 305, endPoint y: 161, distance: 313.2
click at [305, 161] on div "Booking ID ​ Supplier Booking ID 8410890 ​ Check In ​ Check Out ​ Booking holde…" at bounding box center [525, 358] width 990 height 416
paste input "6012651108"
type input "6012651108"
click at [946, 635] on button "Filter Reservations" at bounding box center [938, 638] width 161 height 36
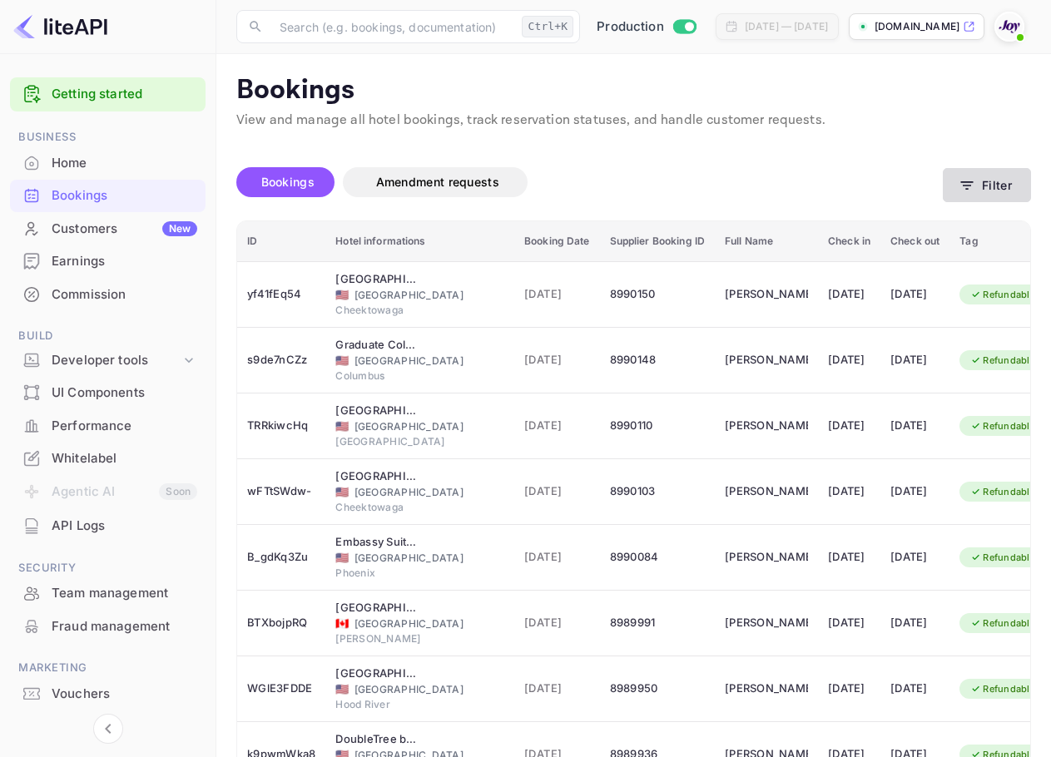
click at [959, 187] on icon "button" at bounding box center [966, 185] width 17 height 17
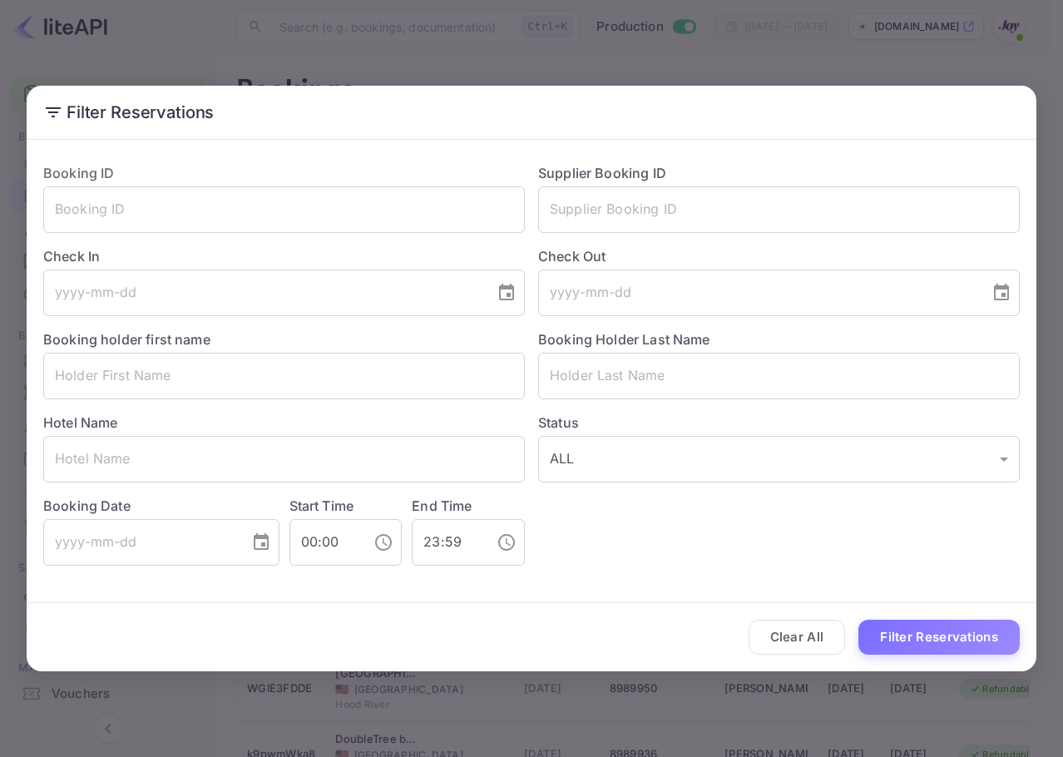
drag, startPoint x: 671, startPoint y: 209, endPoint x: 515, endPoint y: 317, distance: 190.1
click at [671, 209] on input "text" at bounding box center [779, 209] width 482 height 47
paste input "6012651108"
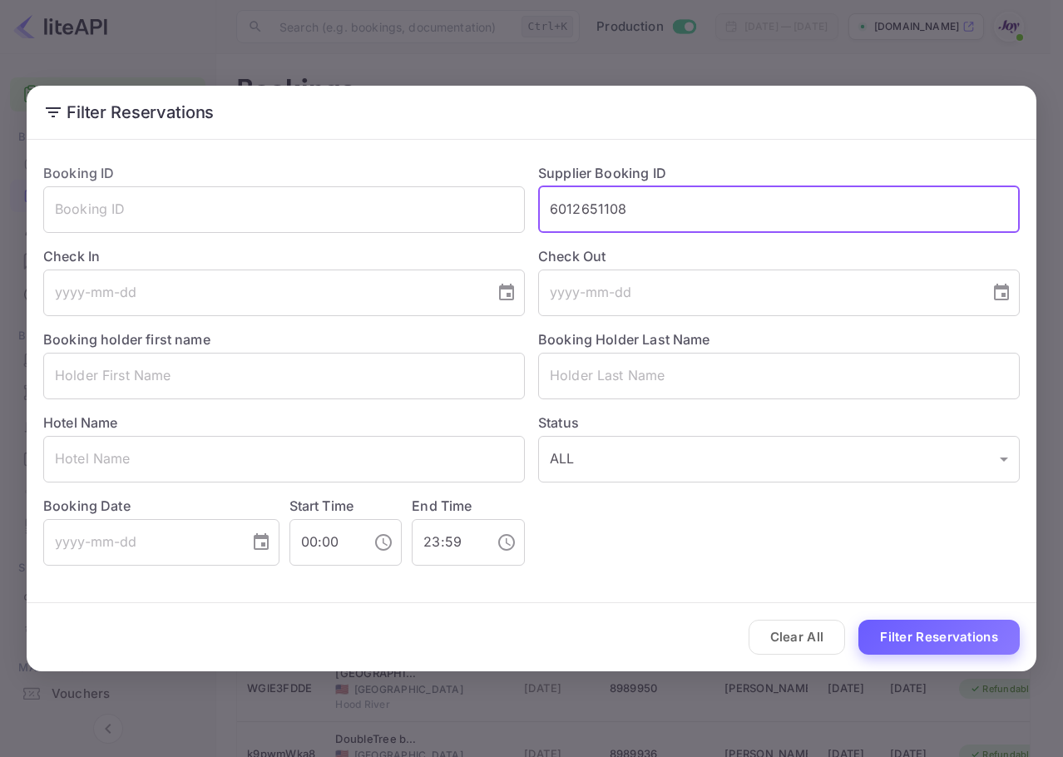
type input "6012651108"
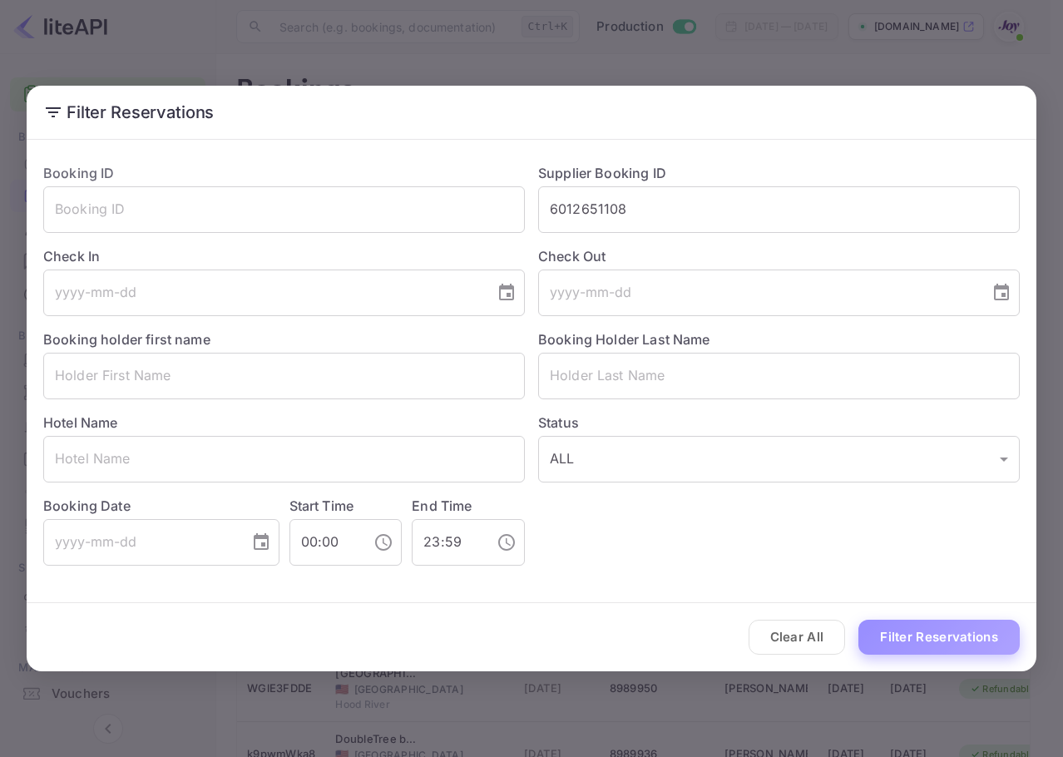
click at [965, 638] on button "Filter Reservations" at bounding box center [938, 638] width 161 height 36
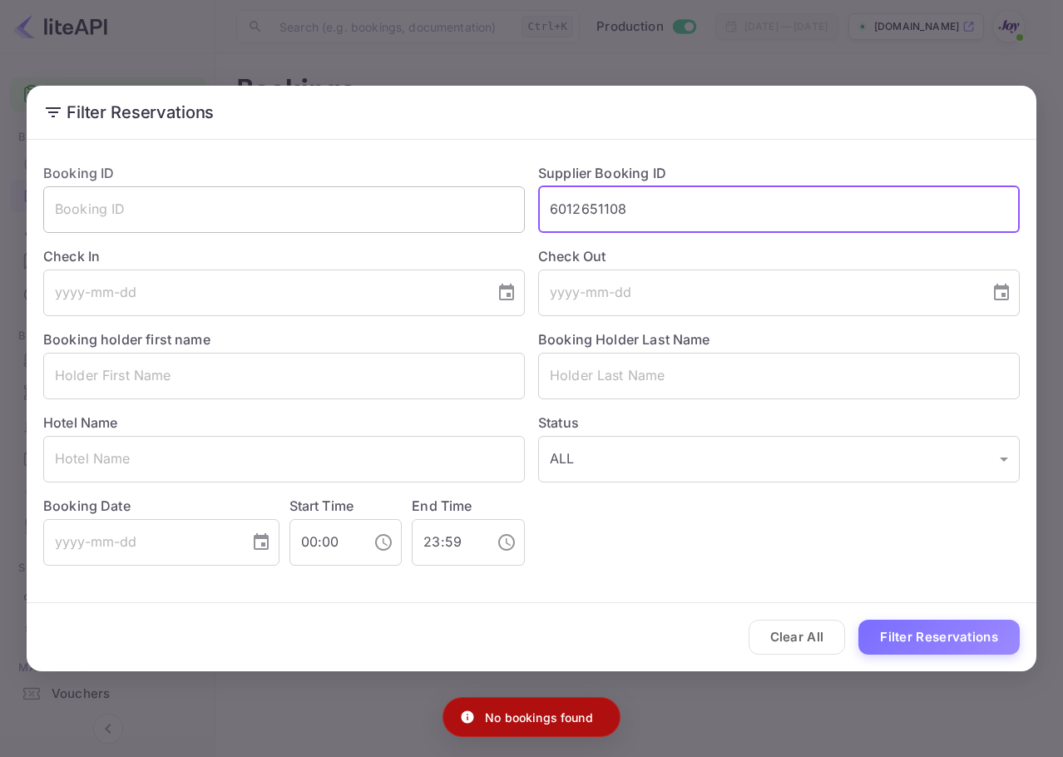
drag, startPoint x: 639, startPoint y: 211, endPoint x: 478, endPoint y: 208, distance: 160.6
click at [479, 208] on div "Booking ID ​ Supplier Booking ID 6012651108 ​ Check In ​ Check Out ​ Booking ho…" at bounding box center [525, 358] width 990 height 416
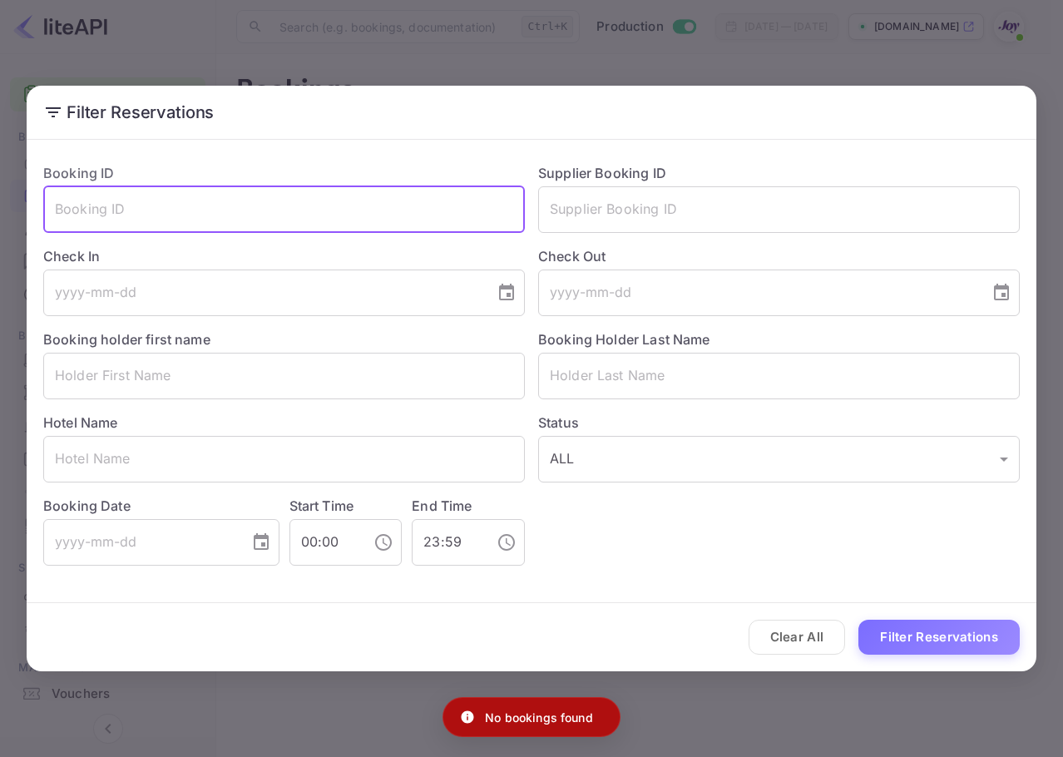
click at [403, 190] on input "text" at bounding box center [284, 209] width 482 height 47
paste input "6012651108"
type input "6012651108"
click at [908, 621] on button "Filter Reservations" at bounding box center [938, 638] width 161 height 36
